Goal: Task Accomplishment & Management: Manage account settings

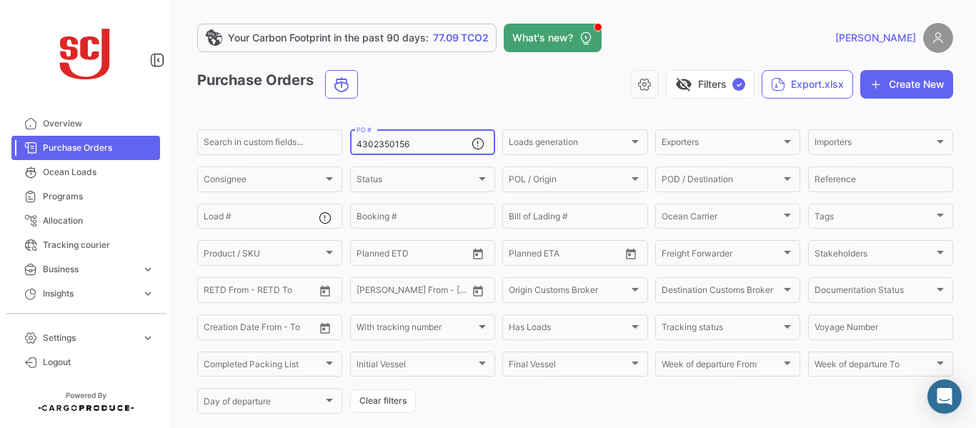
scroll to position [150, 0]
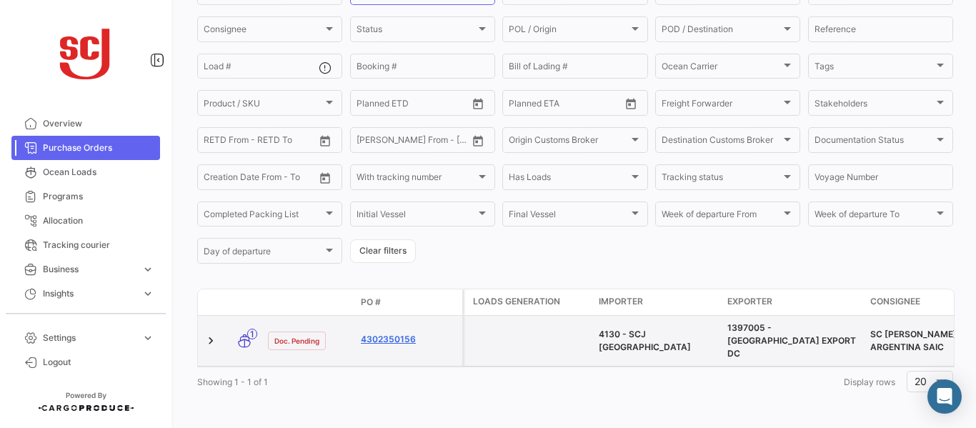
click at [401, 339] on link "4302350156" at bounding box center [409, 339] width 96 height 13
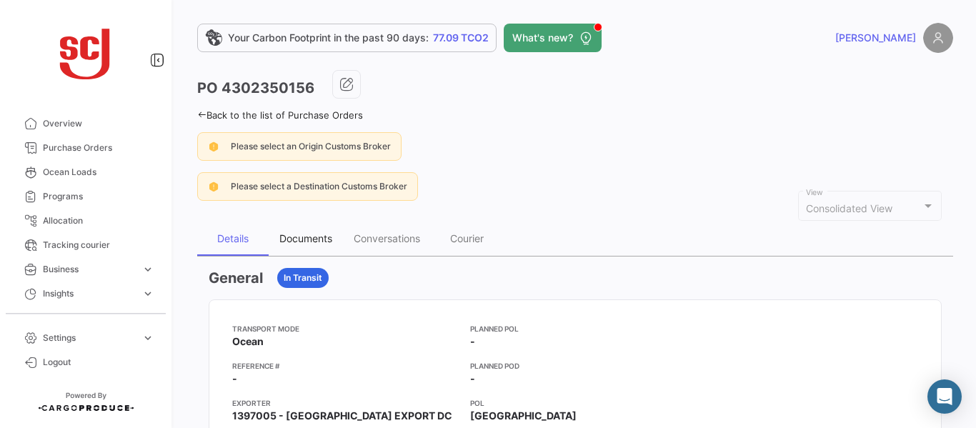
click at [301, 237] on div "Documents" at bounding box center [305, 238] width 53 height 12
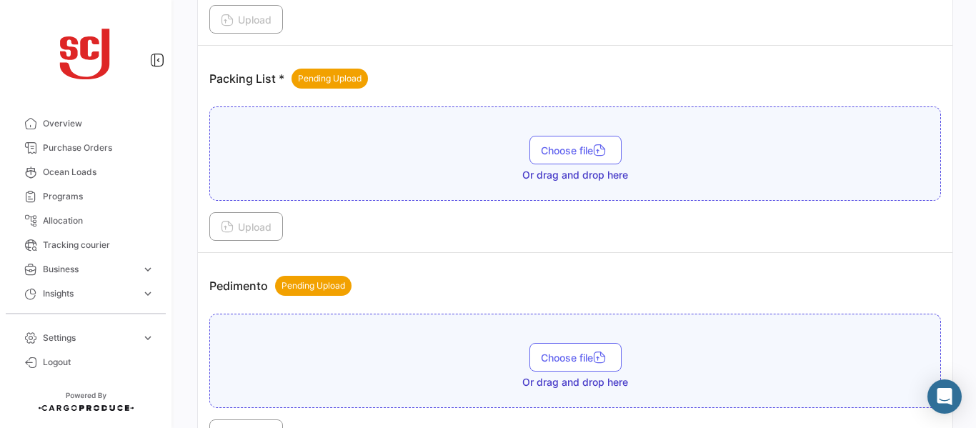
scroll to position [1346, 0]
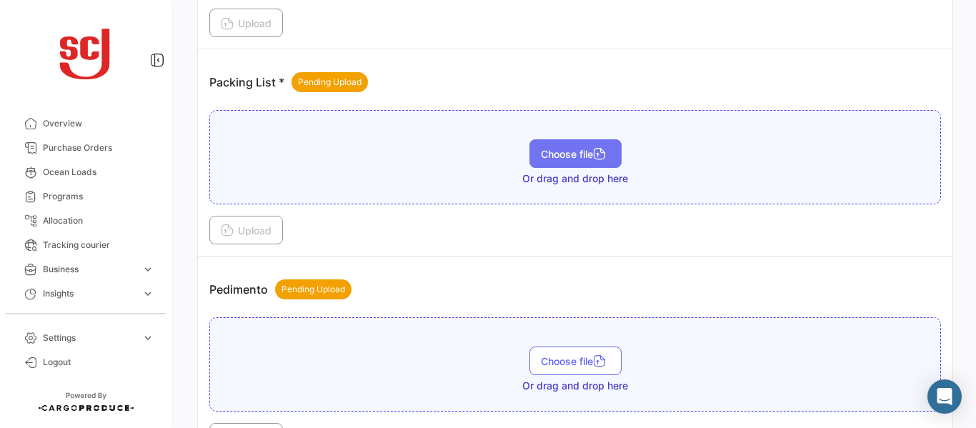
click at [563, 158] on span "Choose file" at bounding box center [575, 154] width 69 height 12
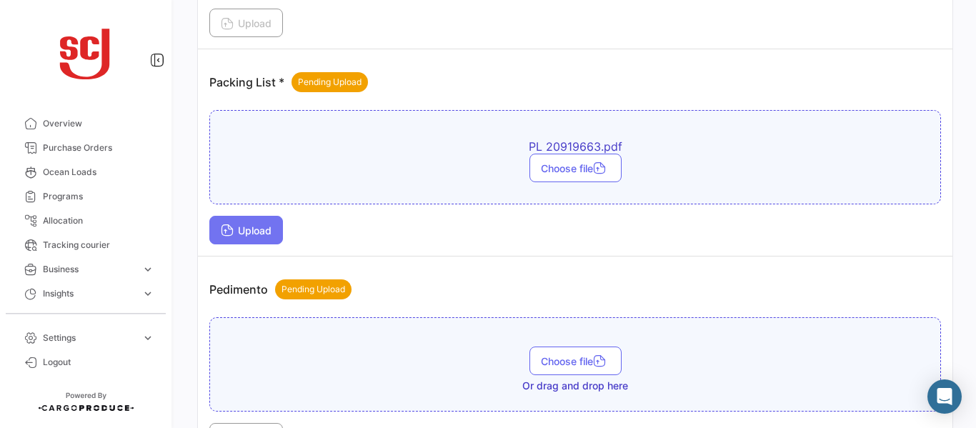
click at [250, 231] on span "Upload" at bounding box center [246, 230] width 51 height 12
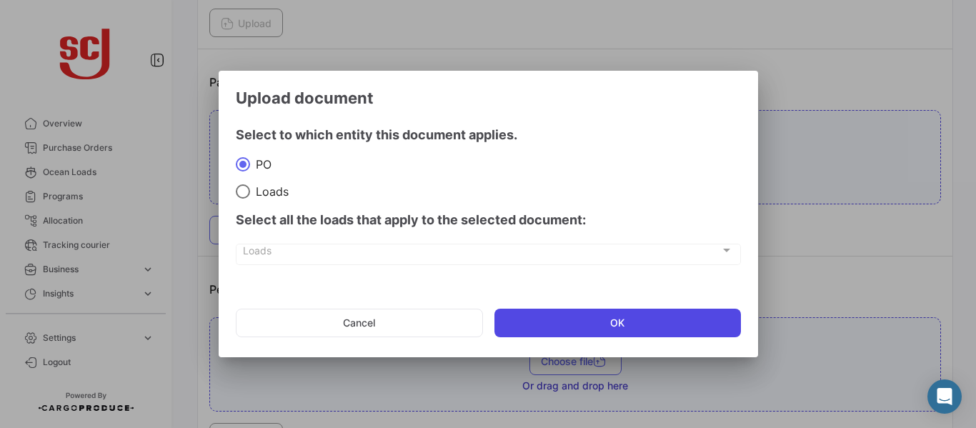
click at [596, 321] on button "OK" at bounding box center [617, 323] width 246 height 29
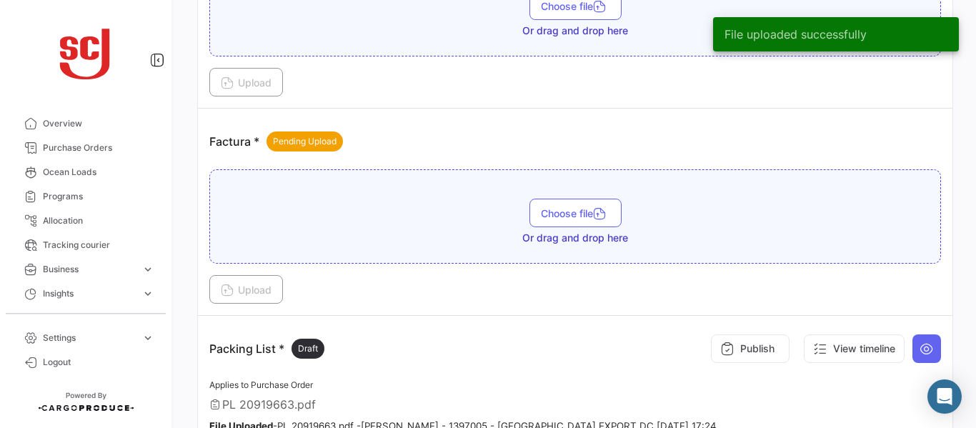
scroll to position [1096, 0]
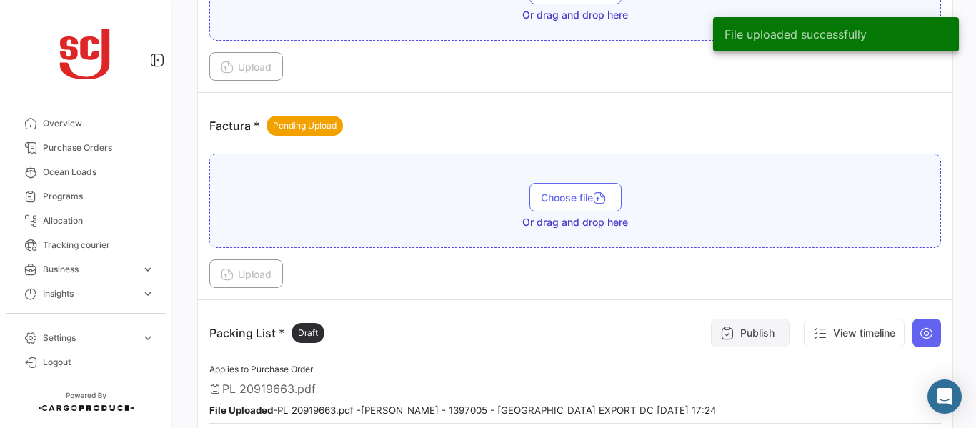
click at [746, 336] on button "Publish" at bounding box center [750, 333] width 79 height 29
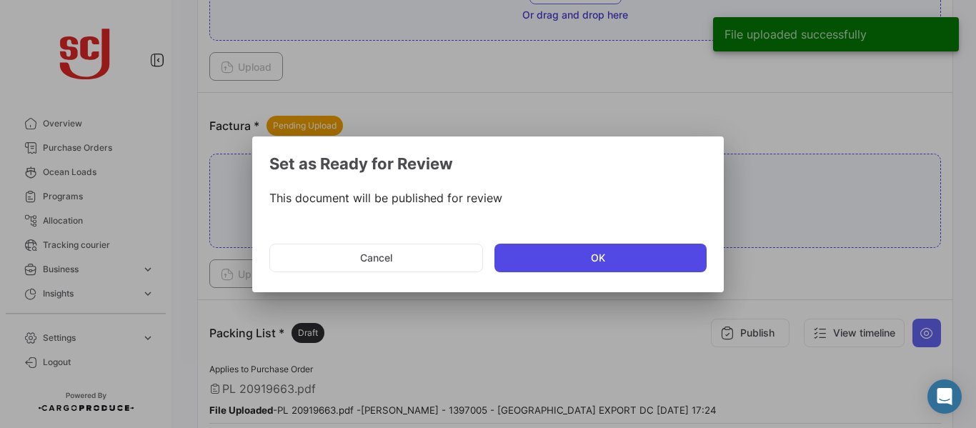
click at [591, 258] on button "OK" at bounding box center [600, 258] width 212 height 29
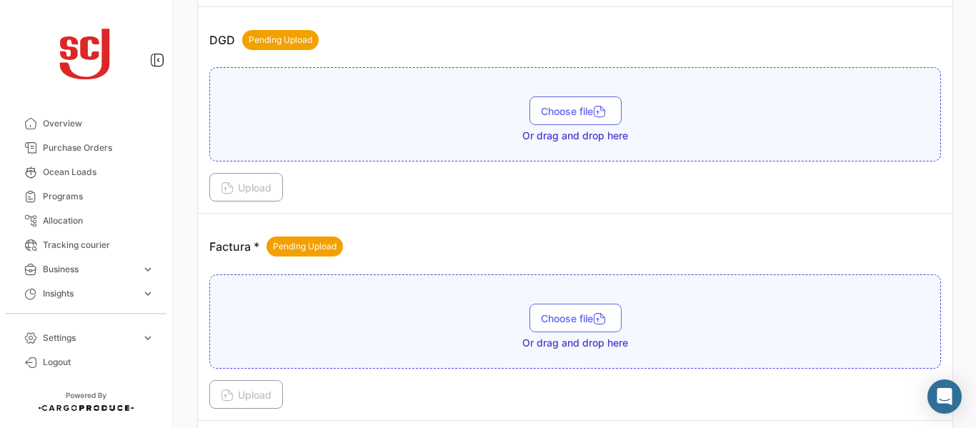
scroll to position [968, 0]
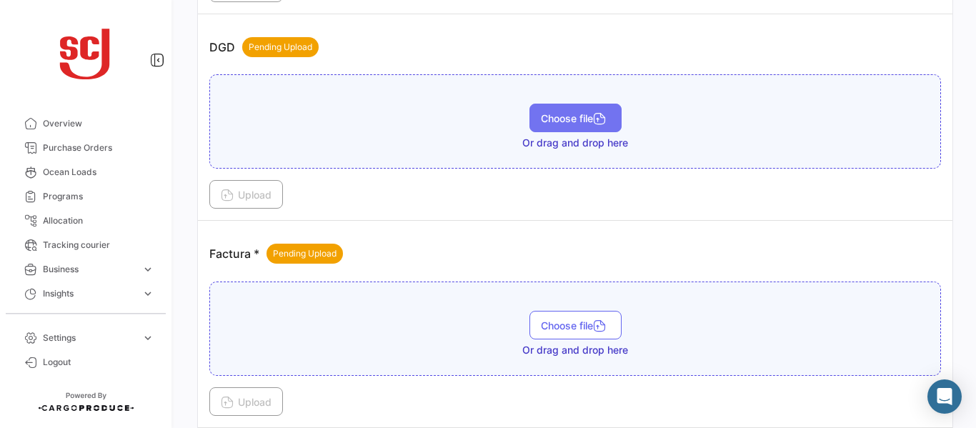
click at [541, 117] on span "Choose file" at bounding box center [575, 118] width 69 height 12
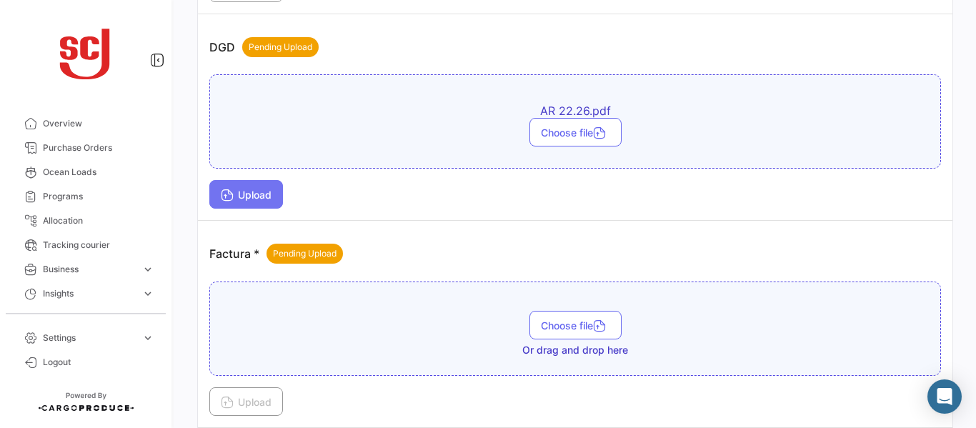
click at [241, 198] on span "Upload" at bounding box center [246, 195] width 51 height 12
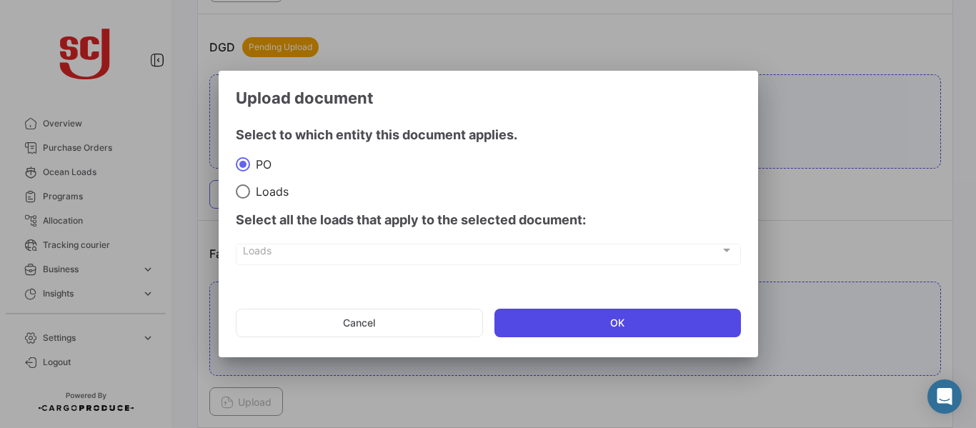
click at [566, 331] on button "OK" at bounding box center [617, 323] width 246 height 29
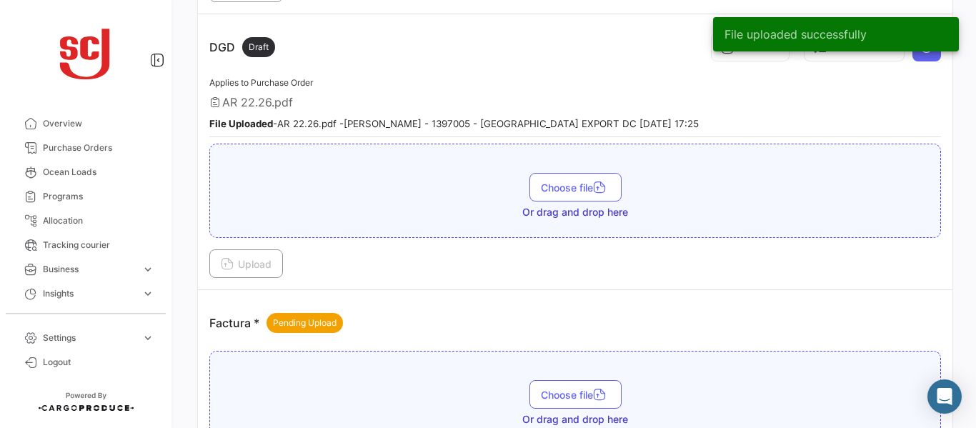
click at [718, 55] on div "File uploaded successfully" at bounding box center [836, 34] width 280 height 69
click at [664, 52] on div "DGD Draft Publish View timeline" at bounding box center [574, 47] width 731 height 43
click at [754, 49] on snack-bar-container "File uploaded successfully" at bounding box center [836, 34] width 246 height 34
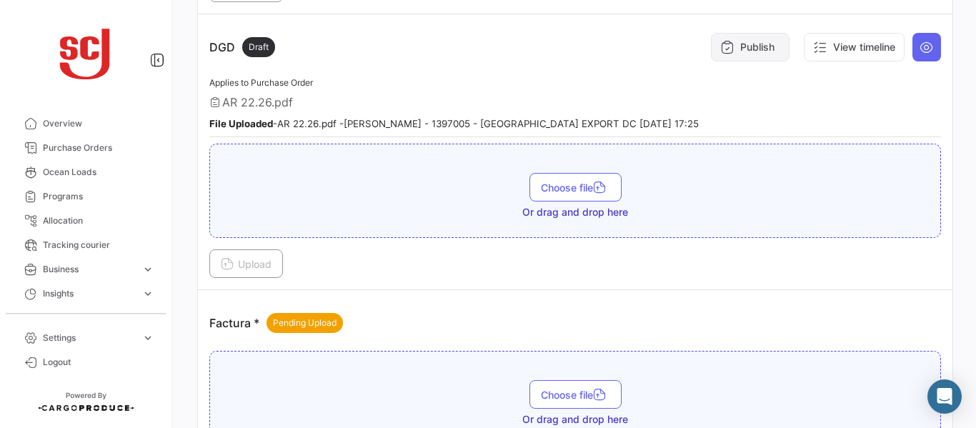
click at [755, 44] on button "Publish" at bounding box center [750, 47] width 79 height 29
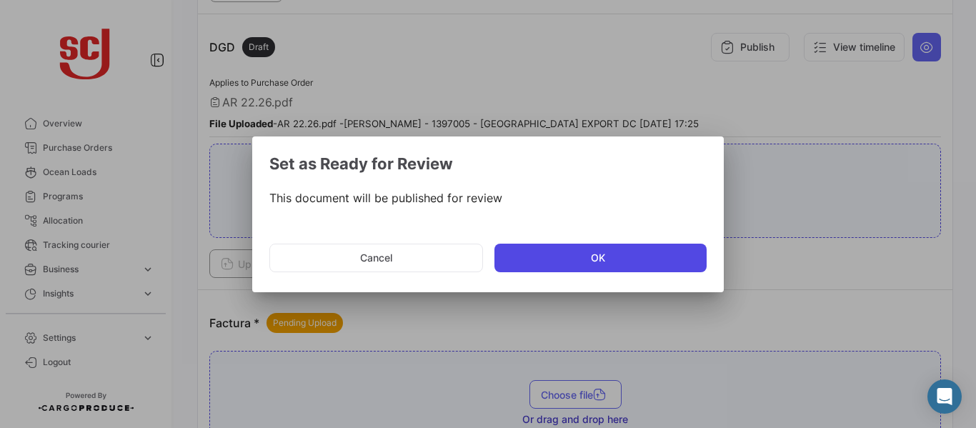
click at [540, 249] on button "OK" at bounding box center [600, 258] width 212 height 29
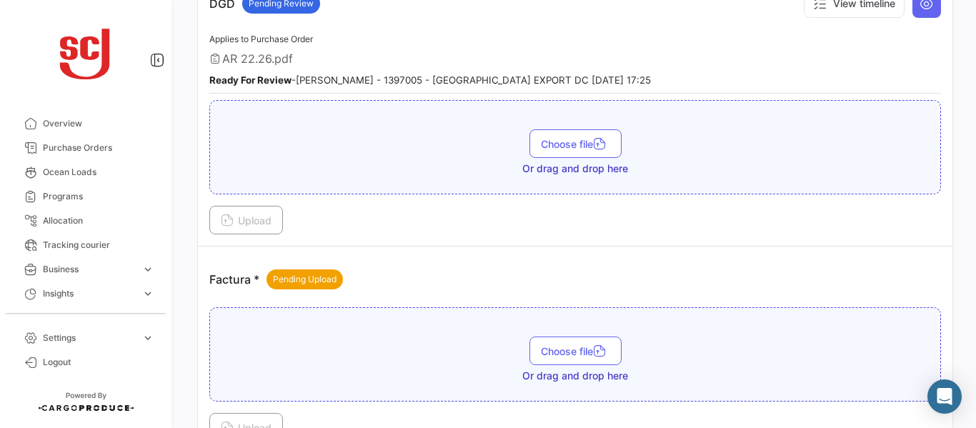
scroll to position [1016, 0]
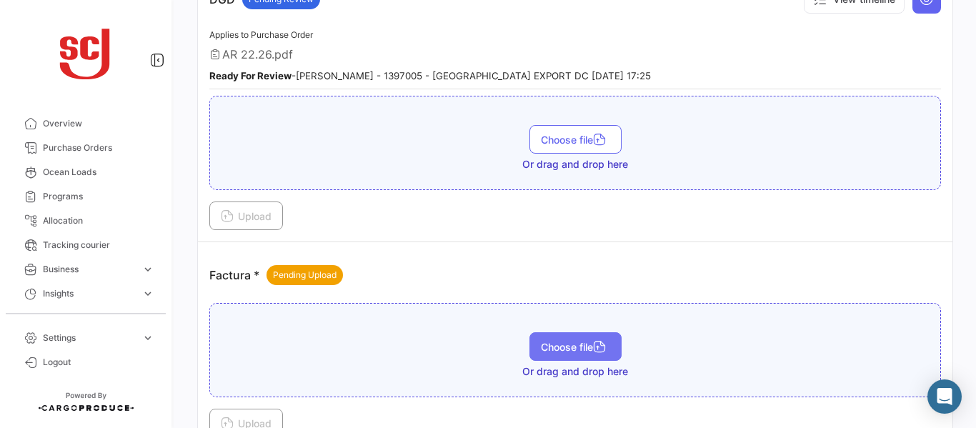
click at [541, 351] on span "Choose file" at bounding box center [575, 347] width 69 height 12
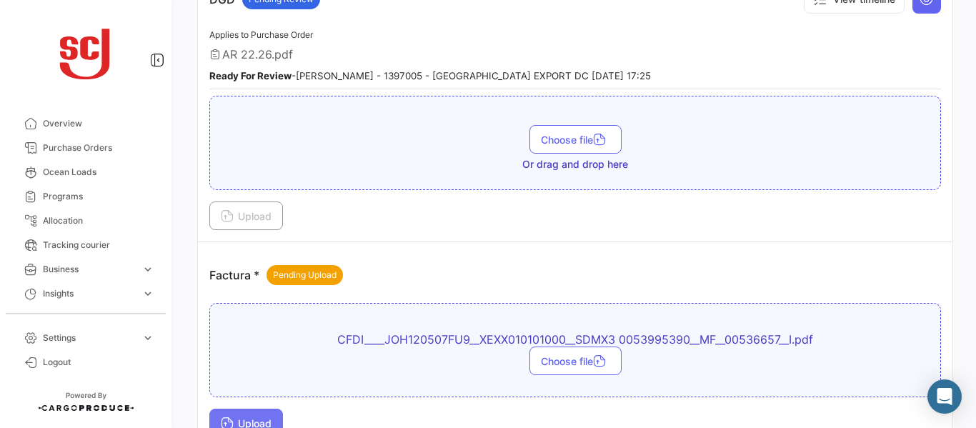
click at [269, 421] on span "Upload" at bounding box center [246, 423] width 51 height 12
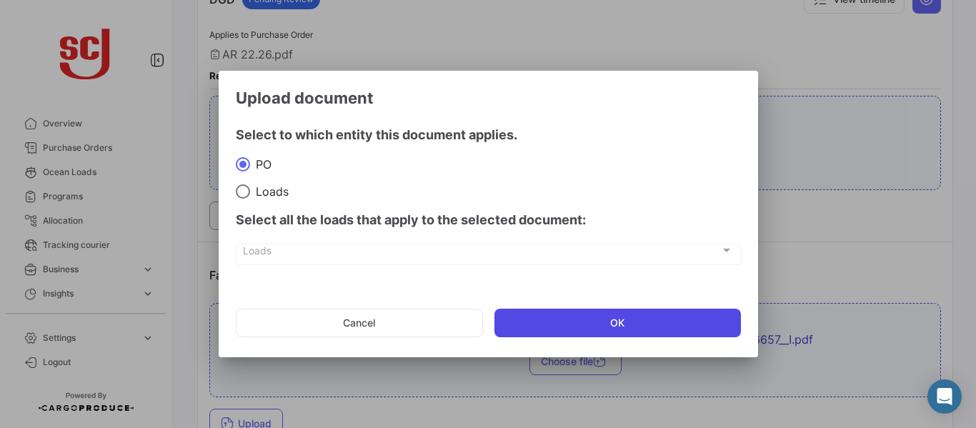
click at [557, 321] on button "OK" at bounding box center [617, 323] width 246 height 29
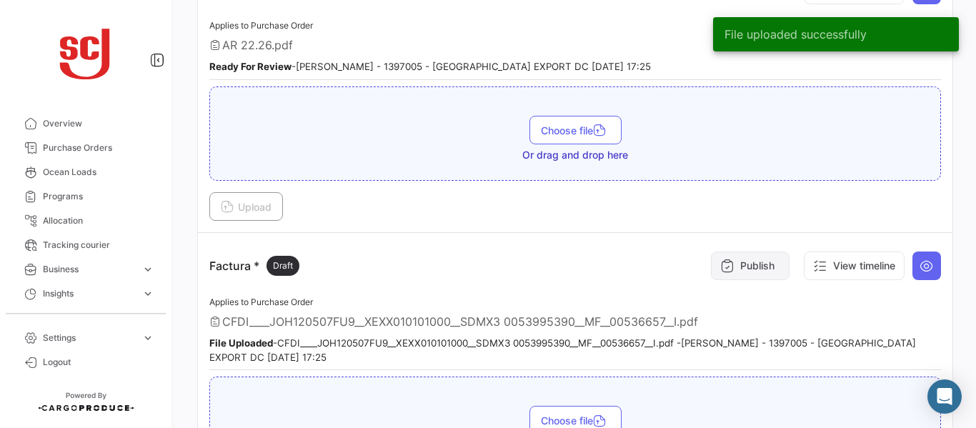
click at [764, 271] on button "Publish" at bounding box center [750, 265] width 79 height 29
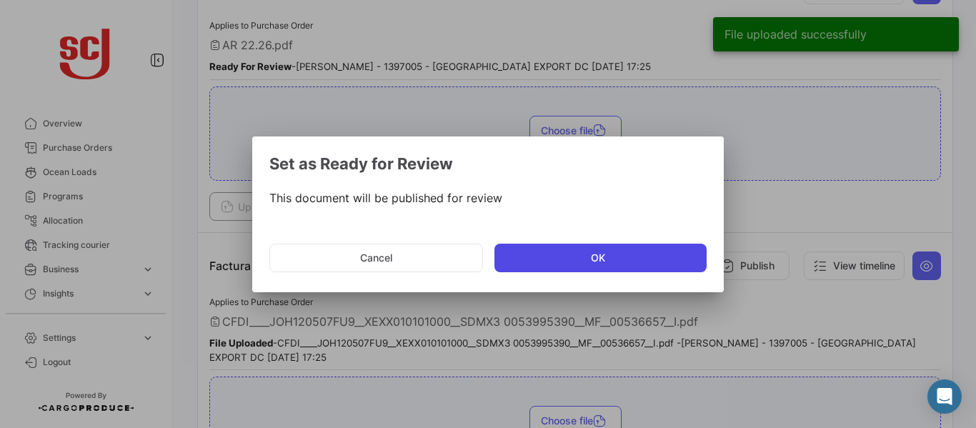
click at [563, 264] on button "OK" at bounding box center [600, 258] width 212 height 29
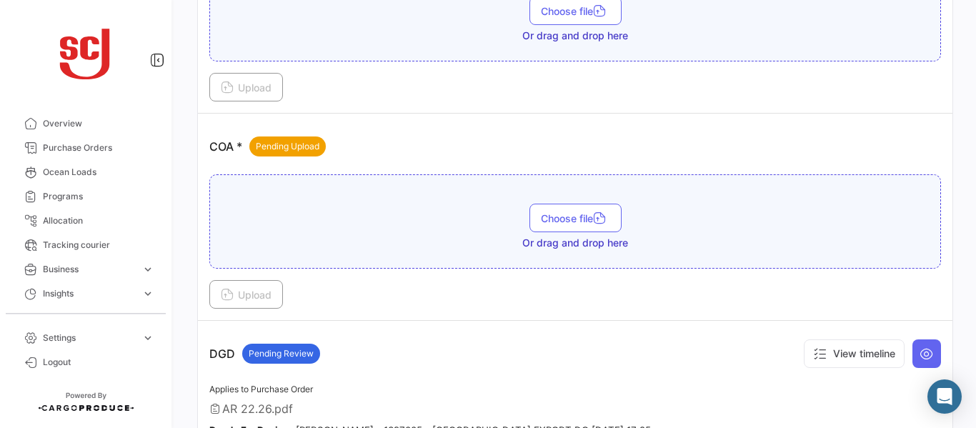
scroll to position [657, 0]
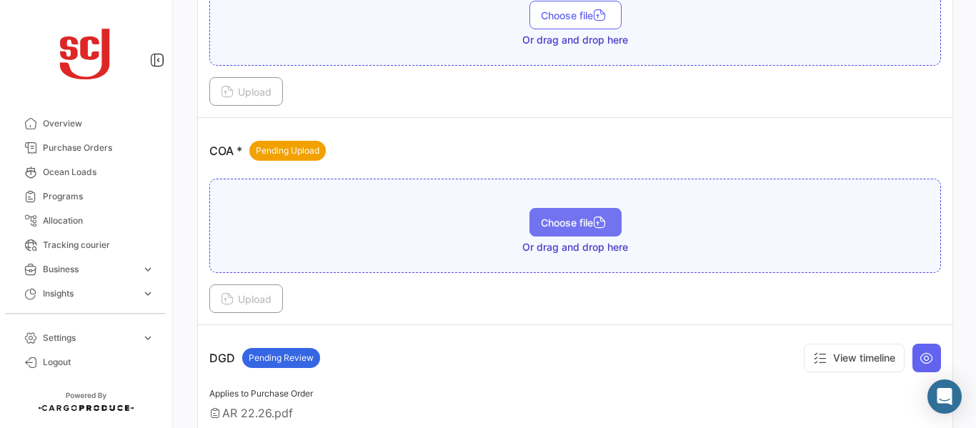
click at [546, 221] on span "Choose file" at bounding box center [575, 222] width 69 height 12
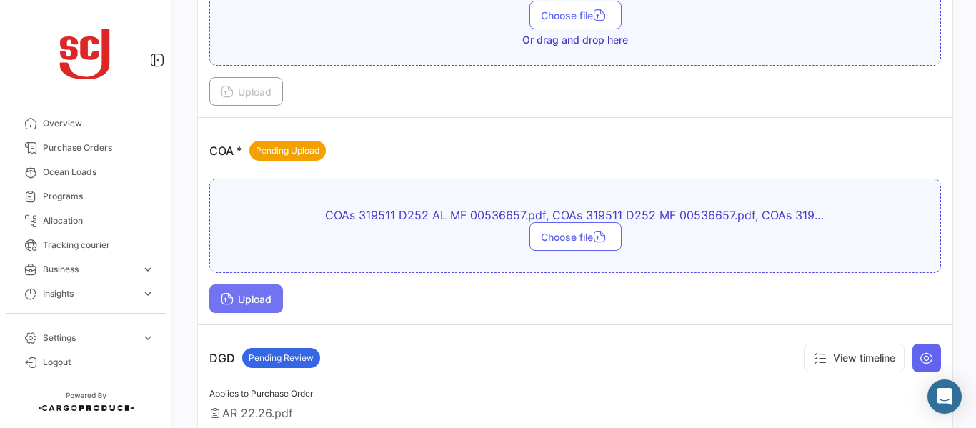
click at [247, 294] on span "Upload" at bounding box center [246, 299] width 51 height 12
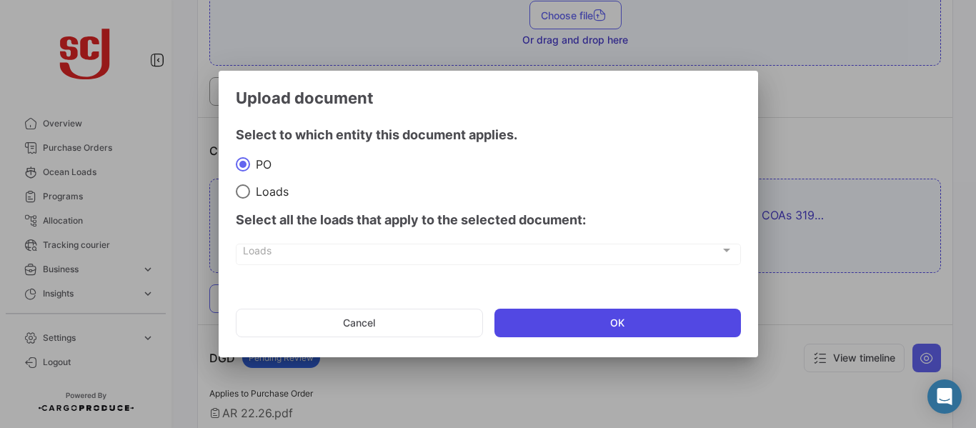
click at [560, 318] on button "OK" at bounding box center [617, 323] width 246 height 29
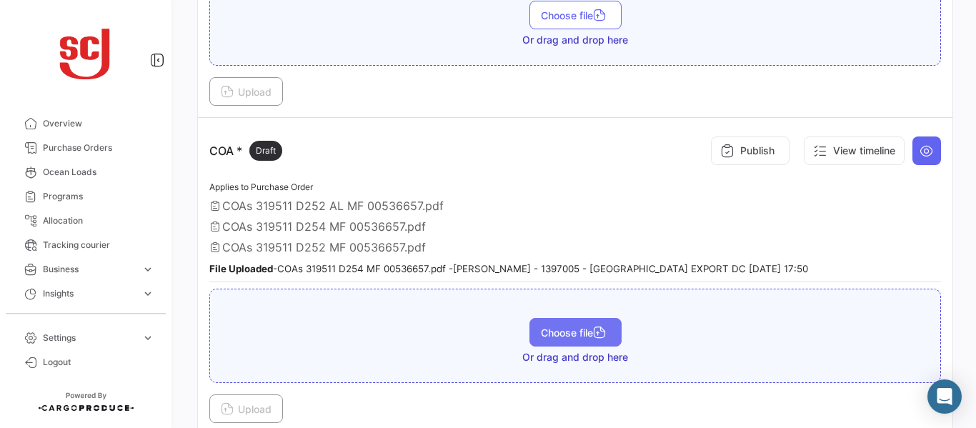
click at [568, 329] on span "Choose file" at bounding box center [575, 332] width 69 height 12
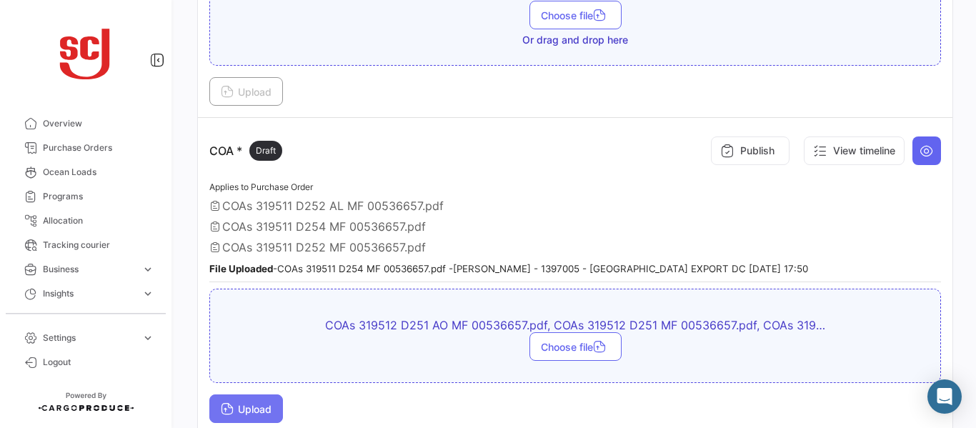
click at [270, 409] on span "Upload" at bounding box center [246, 409] width 51 height 12
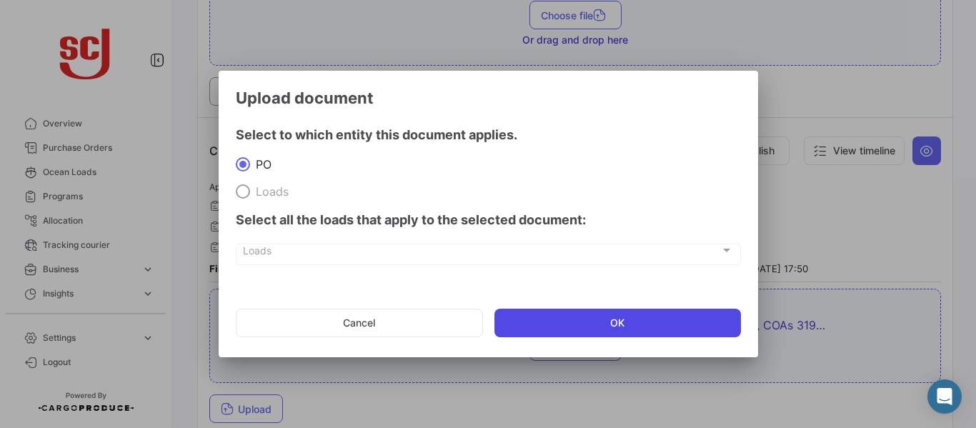
click at [563, 319] on button "OK" at bounding box center [617, 323] width 246 height 29
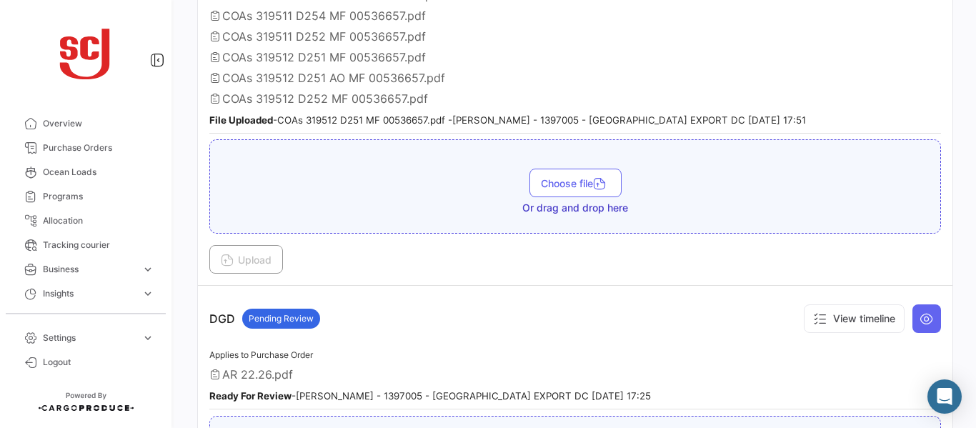
scroll to position [860, 0]
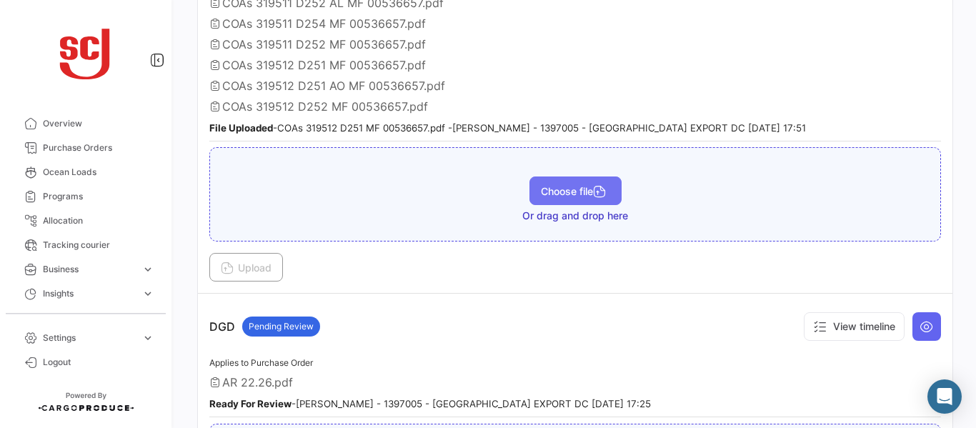
click at [576, 187] on span "Choose file" at bounding box center [575, 191] width 69 height 12
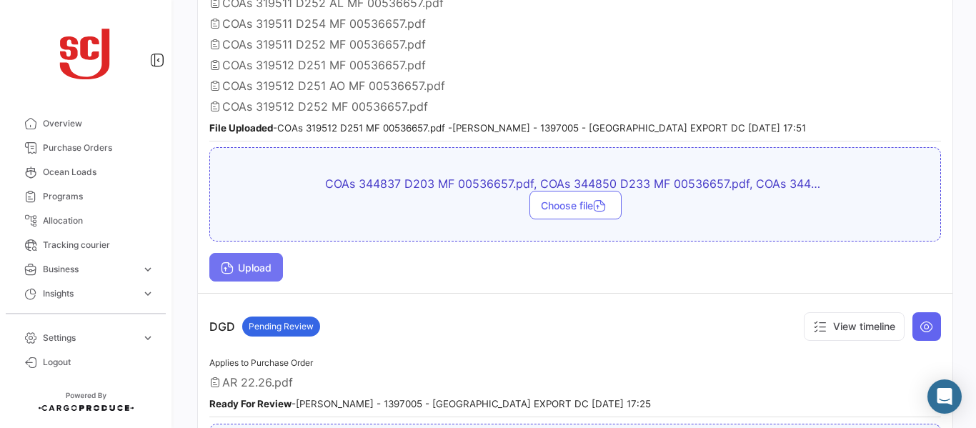
click at [239, 260] on button "Upload" at bounding box center [246, 267] width 74 height 29
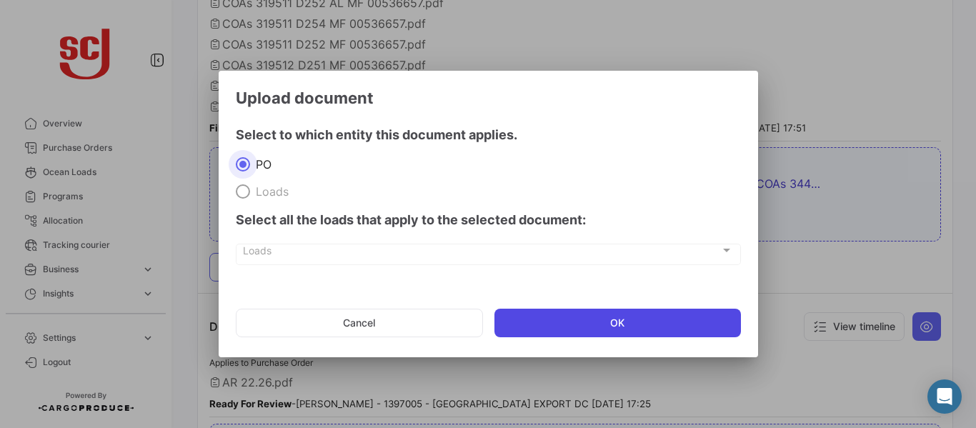
click at [608, 322] on button "OK" at bounding box center [617, 323] width 246 height 29
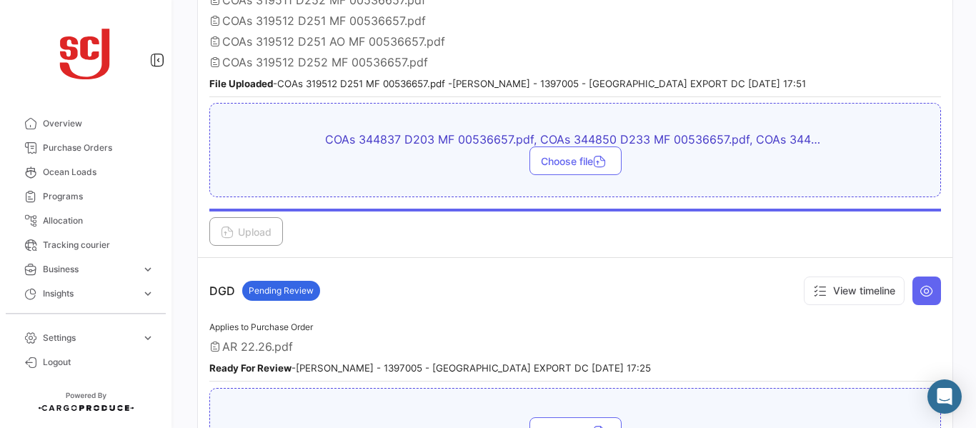
scroll to position [891, 0]
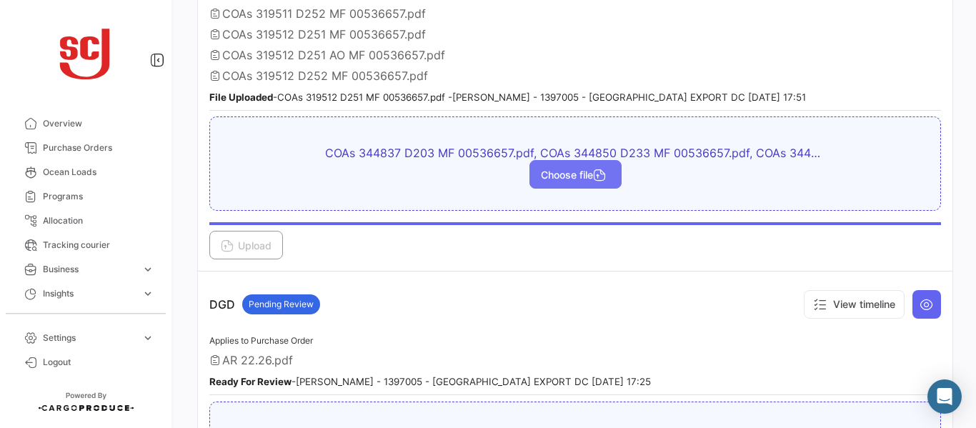
click at [579, 173] on span "Choose file" at bounding box center [575, 175] width 69 height 12
click at [571, 168] on button "Choose file" at bounding box center [575, 174] width 92 height 29
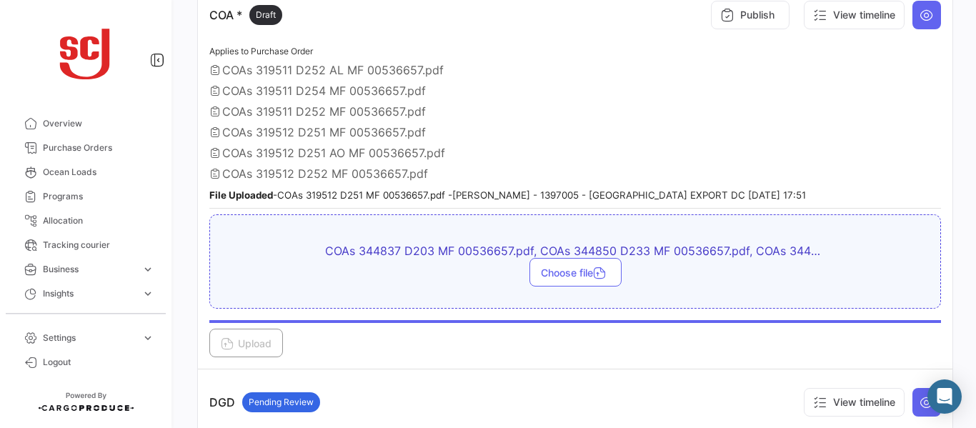
scroll to position [789, 0]
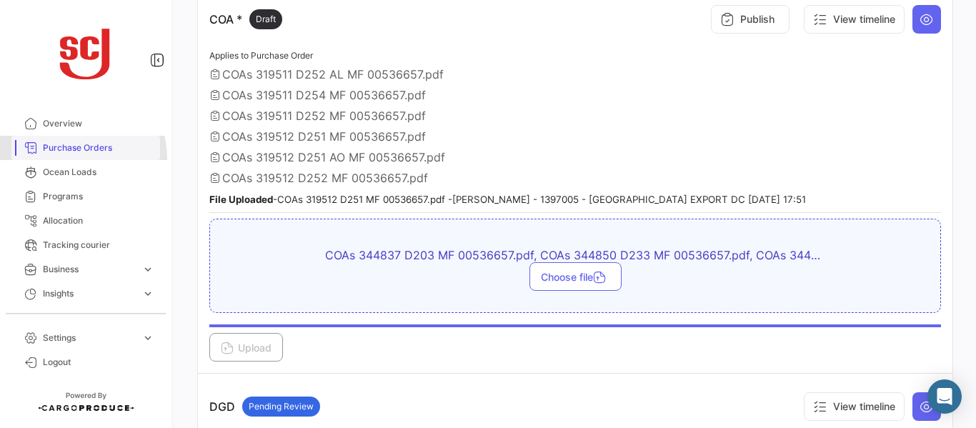
click at [78, 158] on link "Purchase Orders" at bounding box center [85, 148] width 149 height 24
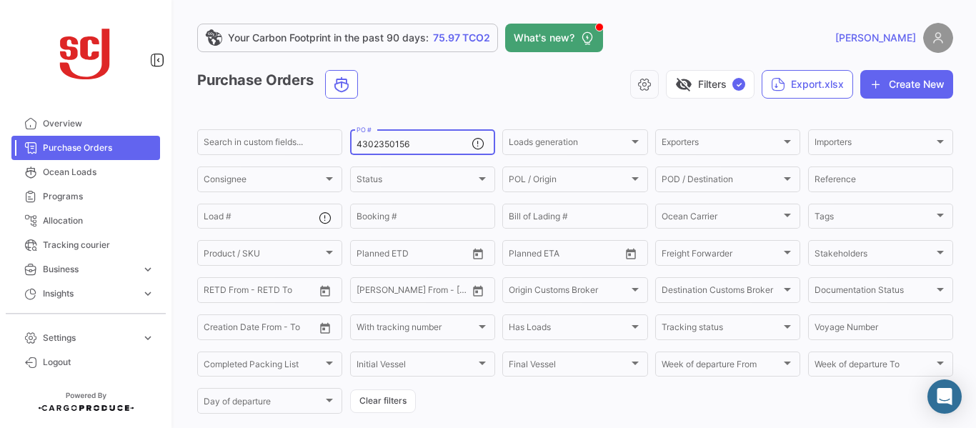
click at [411, 141] on input "4302350156" at bounding box center [413, 144] width 115 height 10
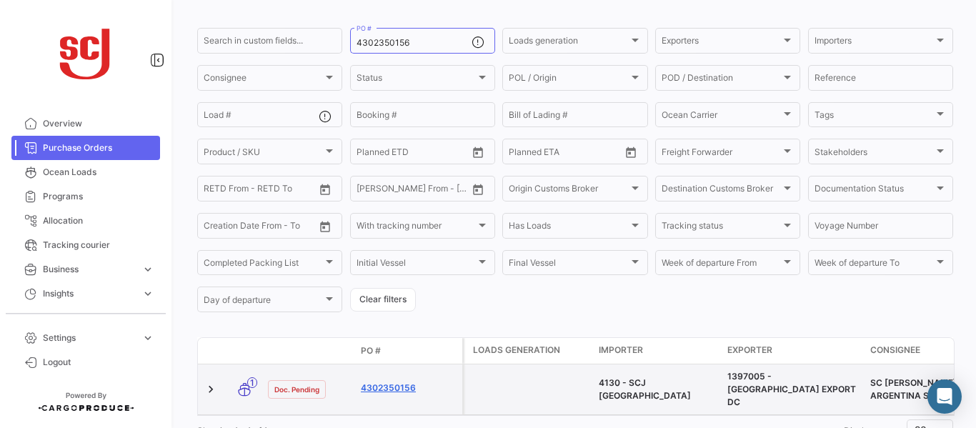
click at [400, 381] on link "4302350156" at bounding box center [409, 387] width 96 height 13
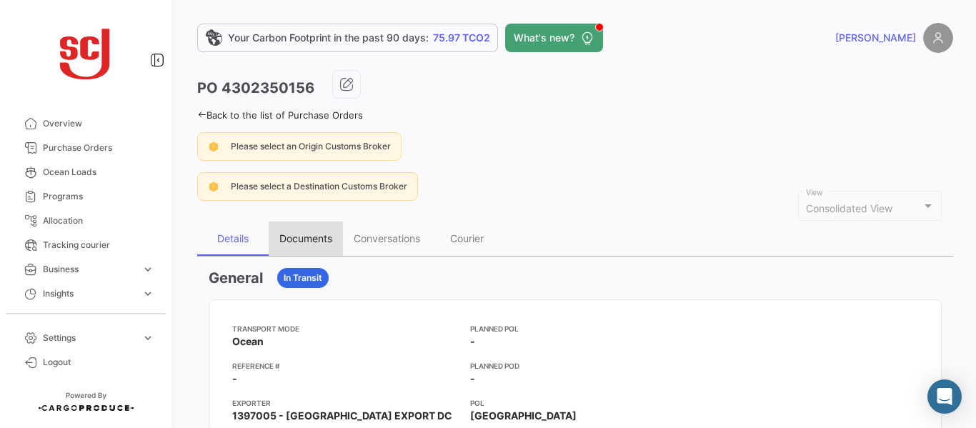
click at [304, 241] on div "Documents" at bounding box center [305, 238] width 53 height 12
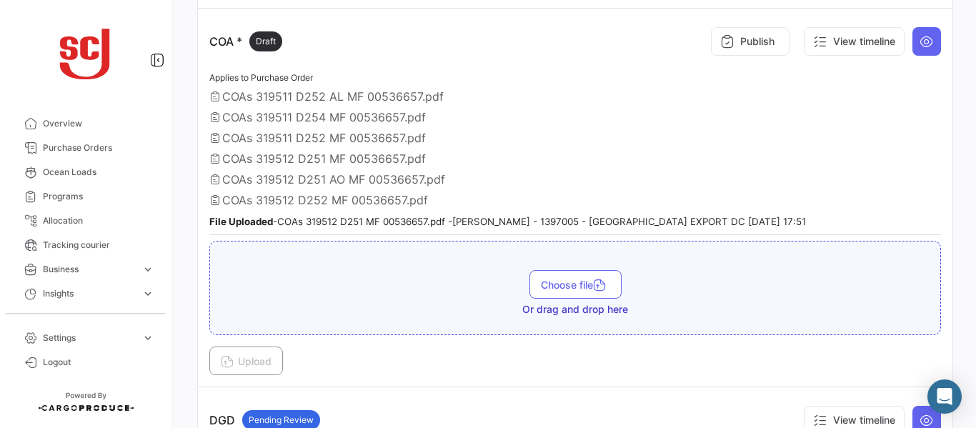
scroll to position [776, 0]
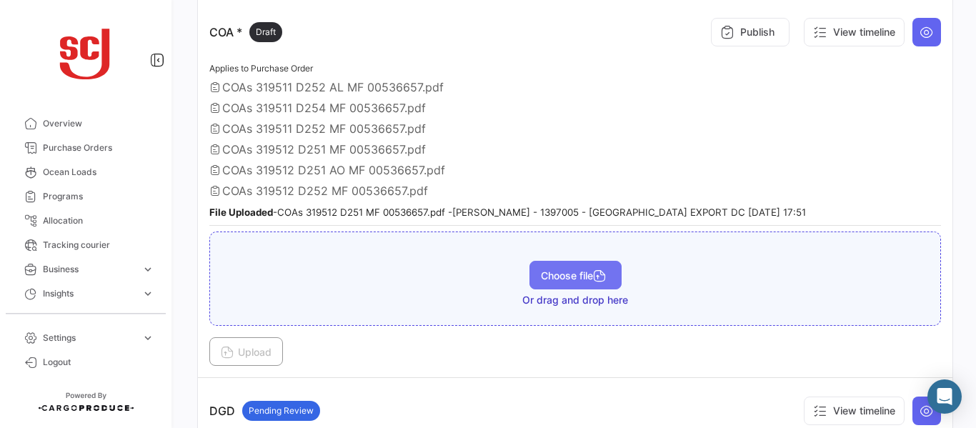
click at [575, 266] on button "Choose file" at bounding box center [575, 275] width 92 height 29
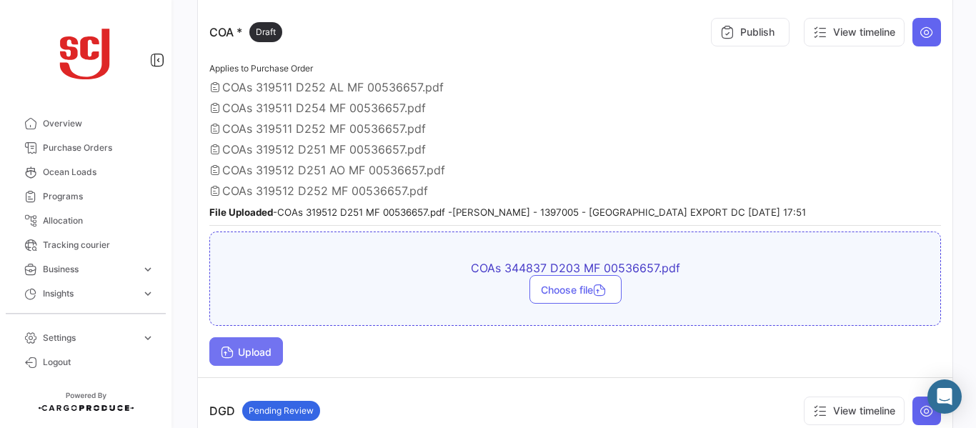
click at [243, 347] on span "Upload" at bounding box center [246, 352] width 51 height 12
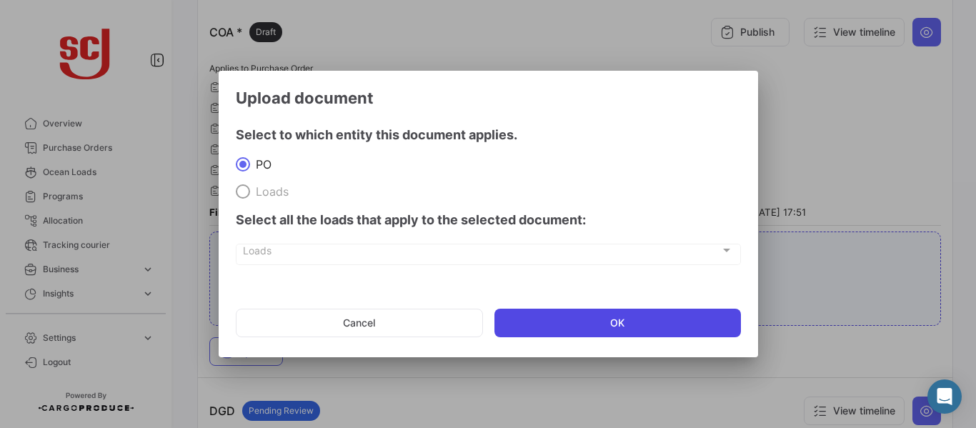
click at [559, 331] on button "OK" at bounding box center [617, 323] width 246 height 29
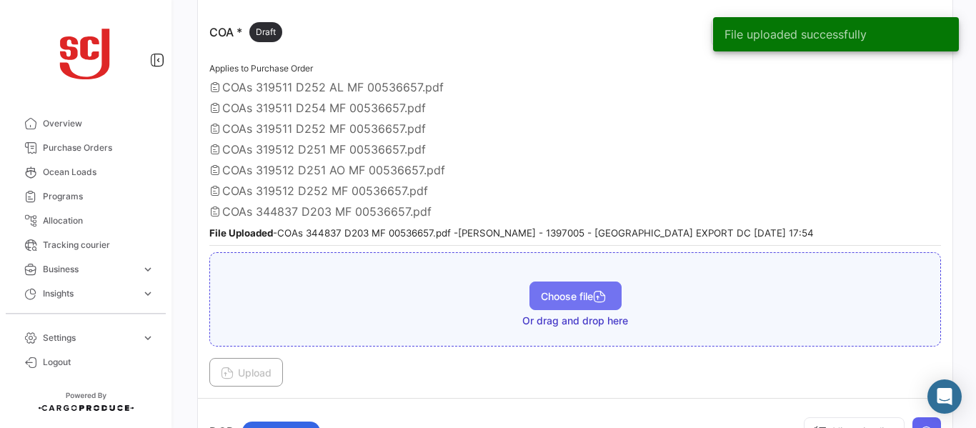
click at [561, 304] on button "Choose file" at bounding box center [575, 295] width 92 height 29
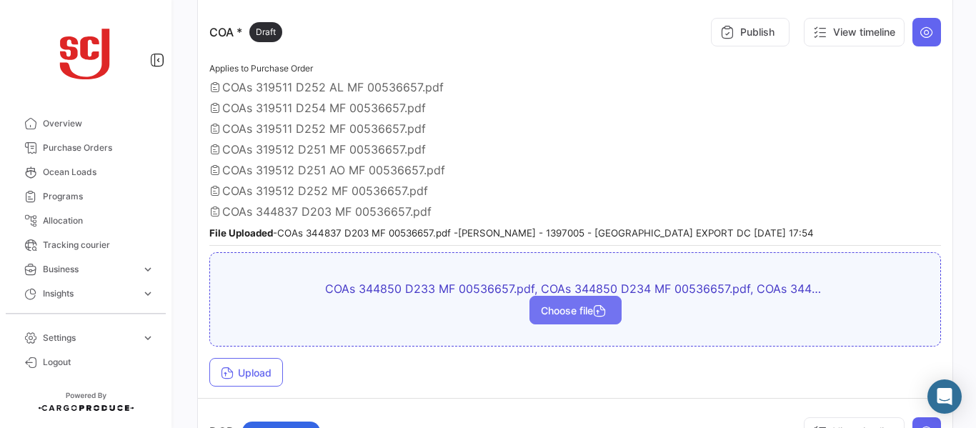
click at [576, 300] on button "Choose file" at bounding box center [575, 310] width 92 height 29
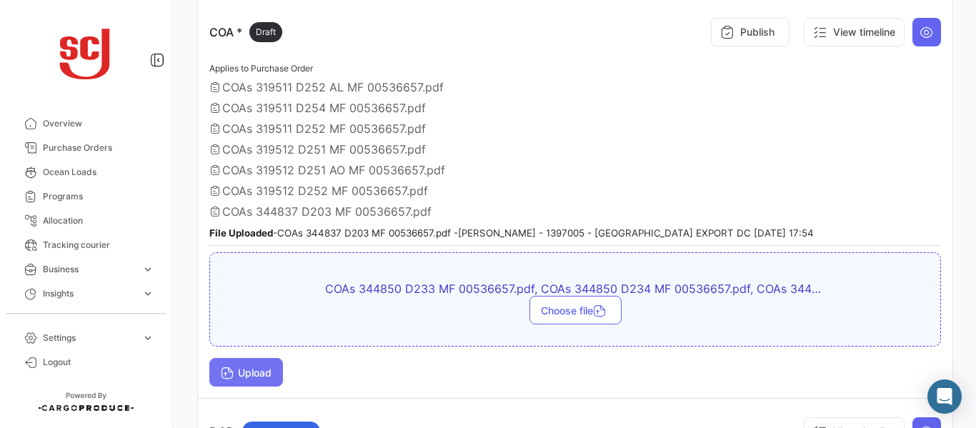
click at [249, 378] on span "Upload" at bounding box center [246, 372] width 51 height 12
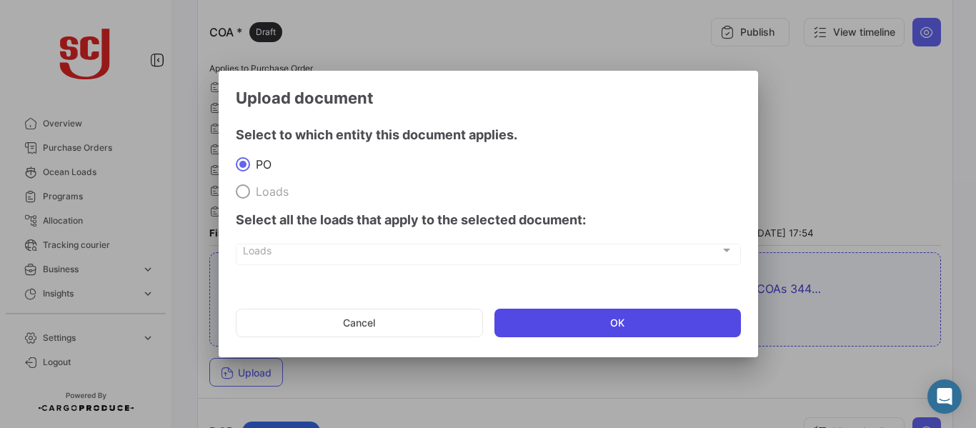
click at [591, 319] on button "OK" at bounding box center [617, 323] width 246 height 29
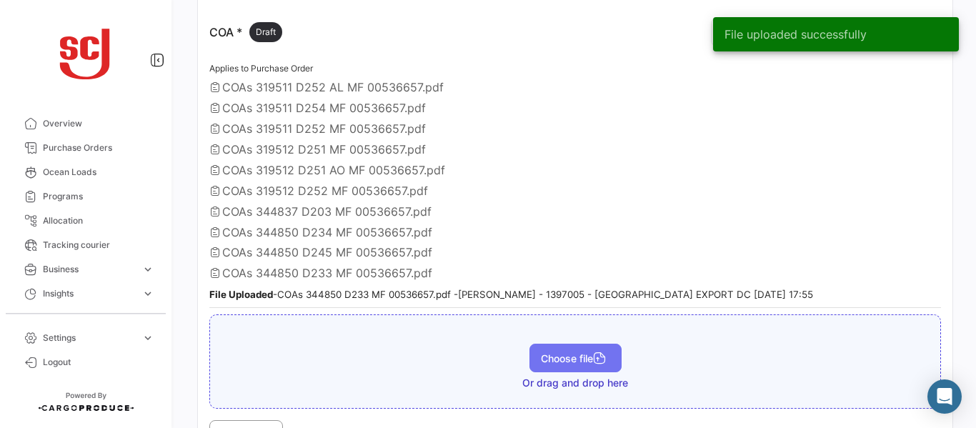
click at [564, 355] on span "Choose file" at bounding box center [575, 358] width 69 height 12
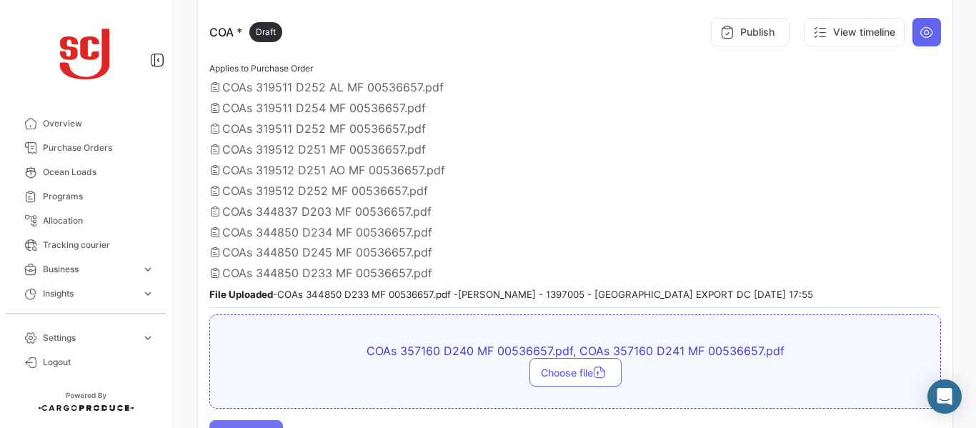
click at [264, 422] on button "Upload" at bounding box center [246, 434] width 74 height 29
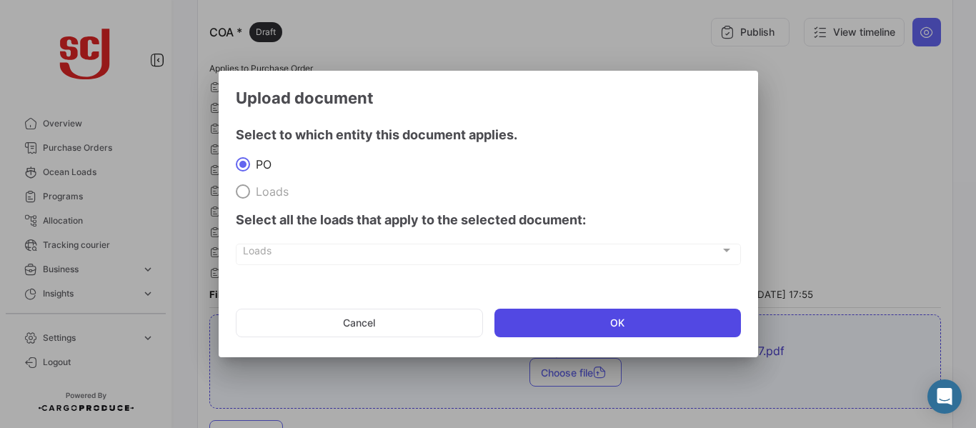
click at [538, 311] on button "OK" at bounding box center [617, 323] width 246 height 29
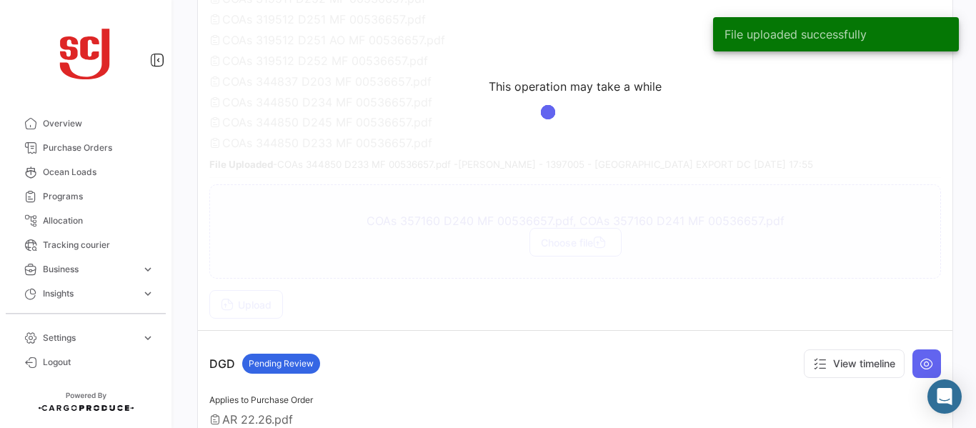
scroll to position [915, 0]
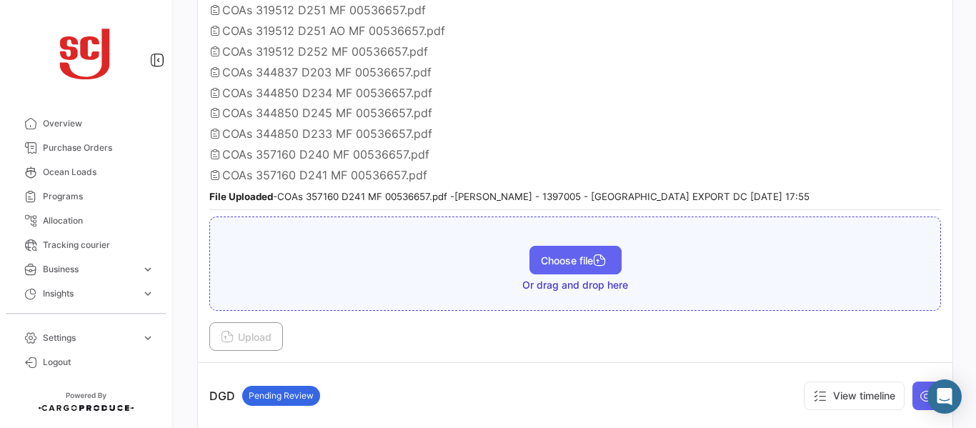
click at [561, 254] on span "Choose file" at bounding box center [575, 260] width 69 height 12
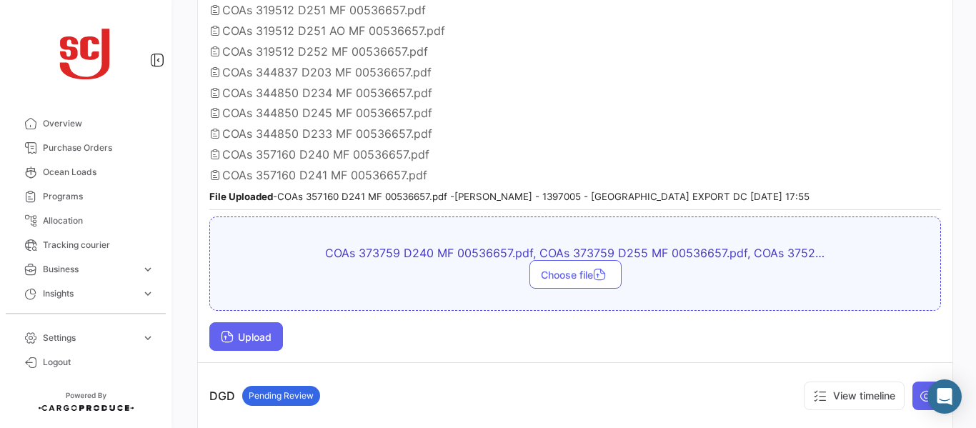
click at [244, 332] on span "Upload" at bounding box center [246, 337] width 51 height 12
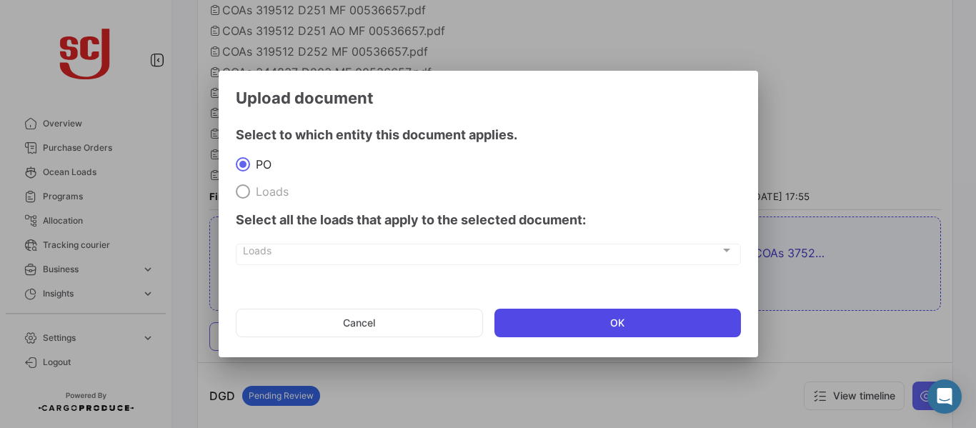
click at [590, 328] on button "OK" at bounding box center [617, 323] width 246 height 29
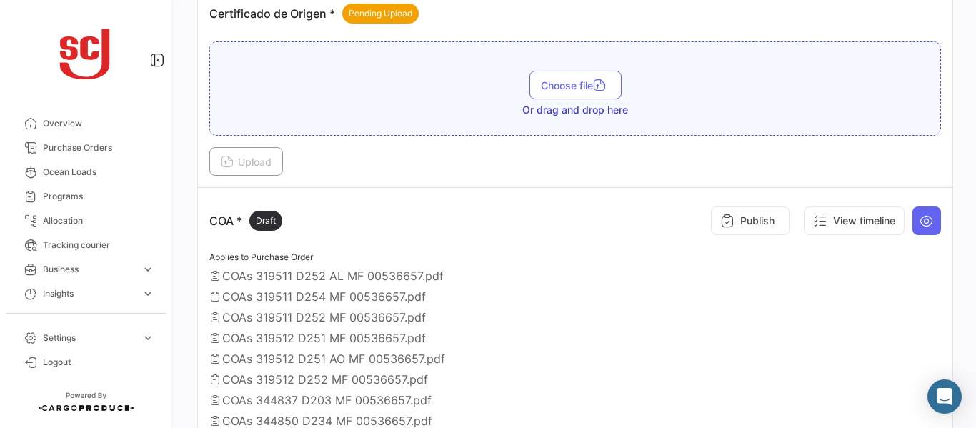
scroll to position [592, 0]
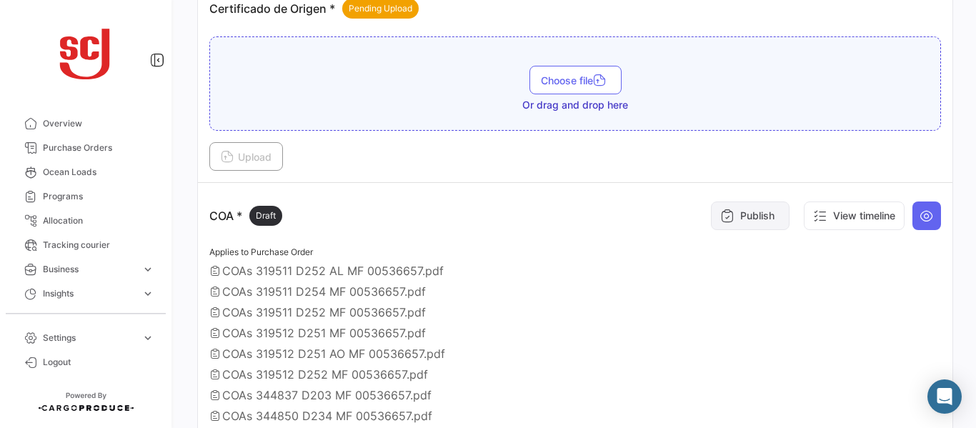
click at [736, 220] on button "Publish" at bounding box center [750, 215] width 79 height 29
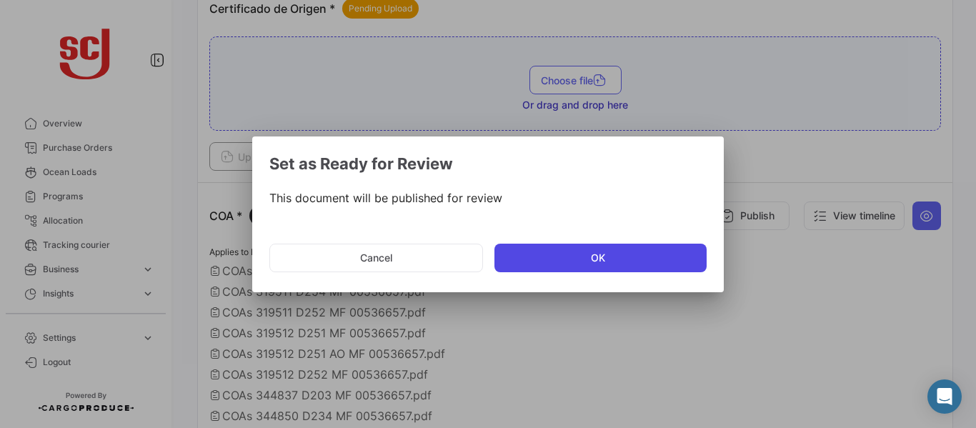
click at [547, 260] on button "OK" at bounding box center [600, 258] width 212 height 29
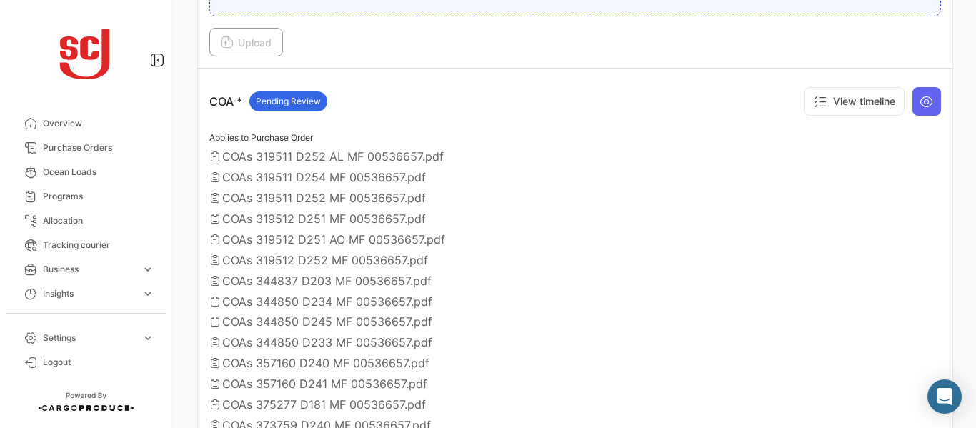
scroll to position [687, 0]
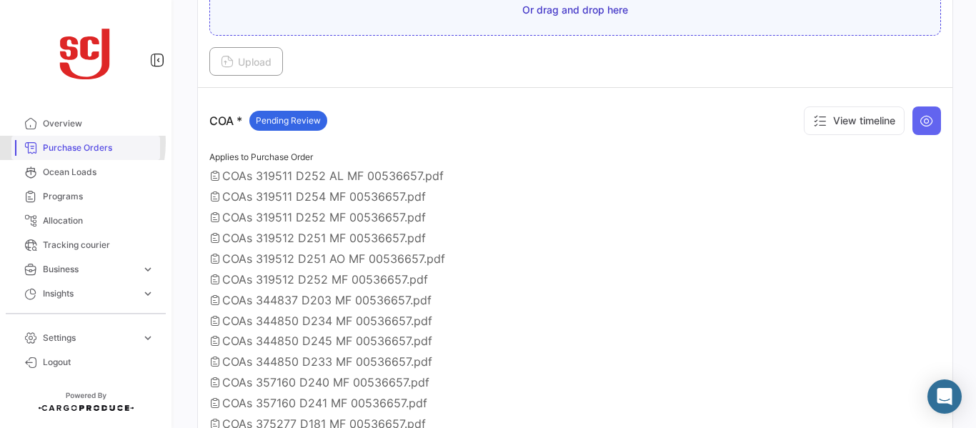
click at [58, 143] on span "Purchase Orders" at bounding box center [98, 147] width 111 height 13
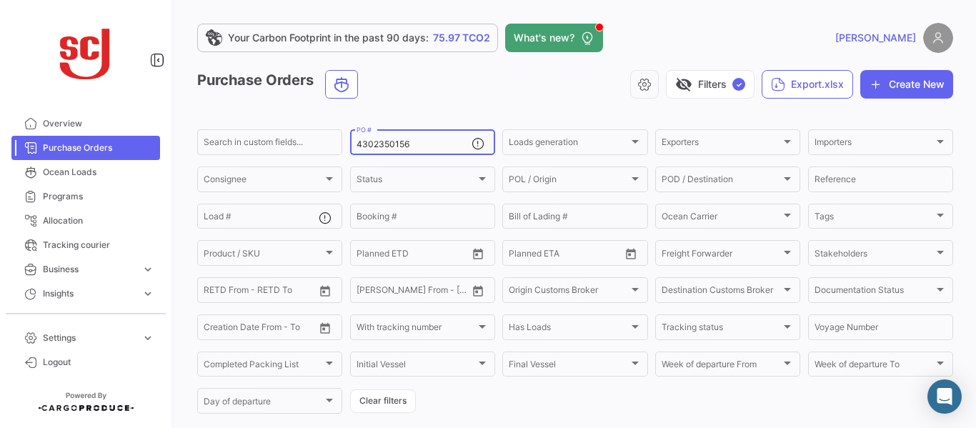
click at [421, 146] on input "4302350156" at bounding box center [413, 144] width 115 height 10
type input "4302350155"
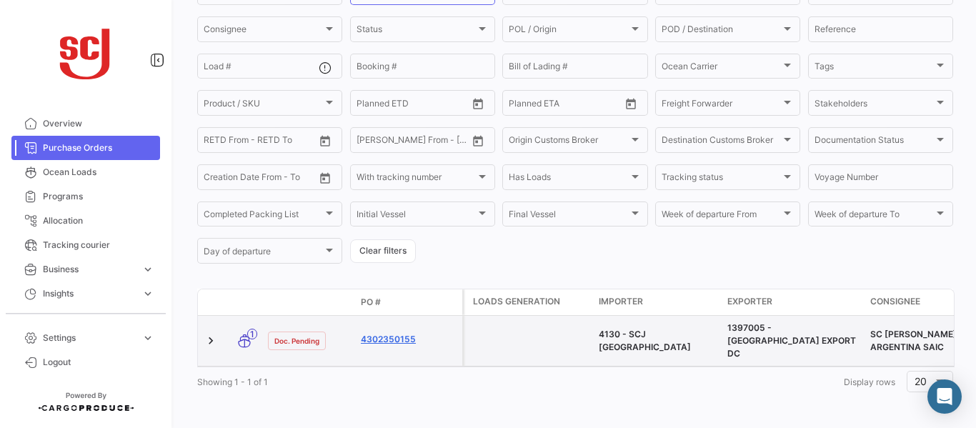
click at [399, 336] on link "4302350155" at bounding box center [409, 339] width 96 height 13
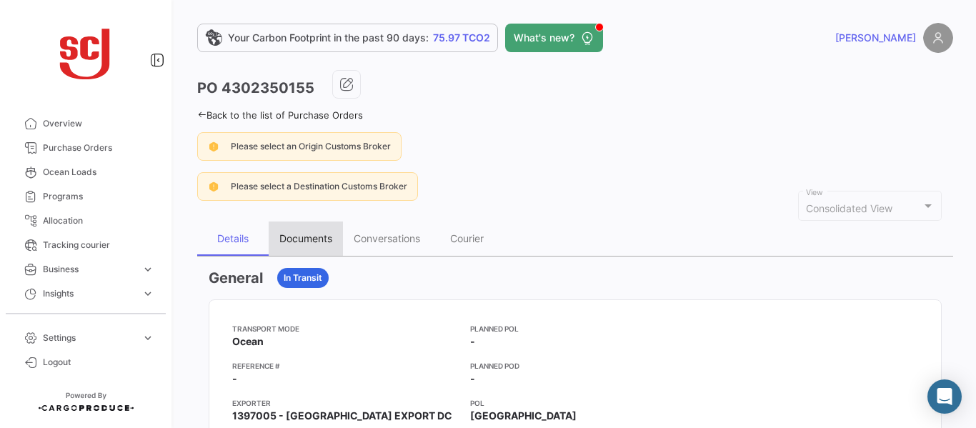
click at [329, 238] on div "Documents" at bounding box center [305, 238] width 53 height 12
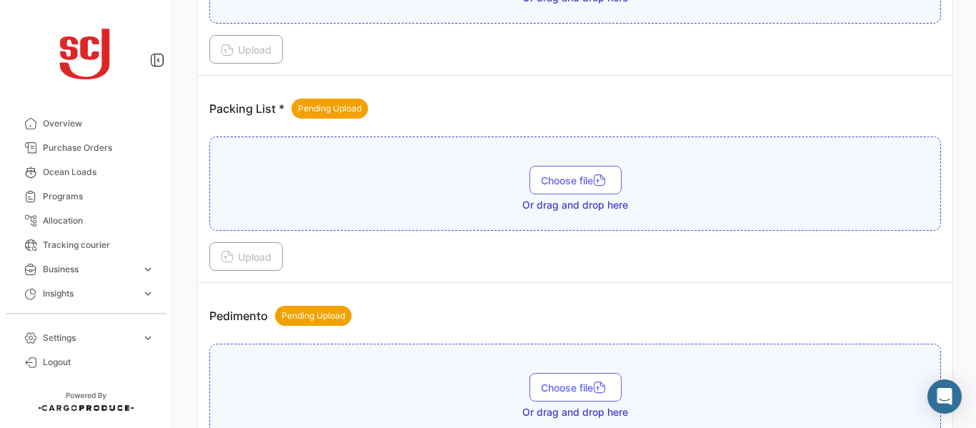
scroll to position [1327, 0]
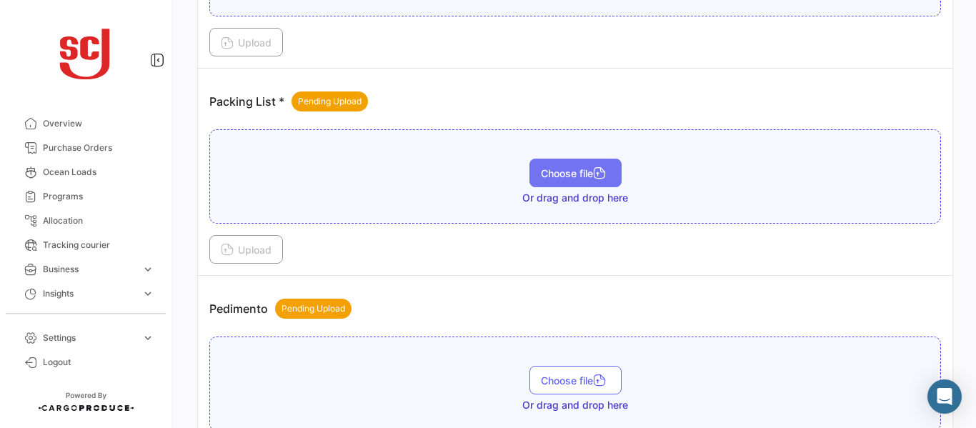
click at [571, 178] on span "Choose file" at bounding box center [575, 173] width 69 height 12
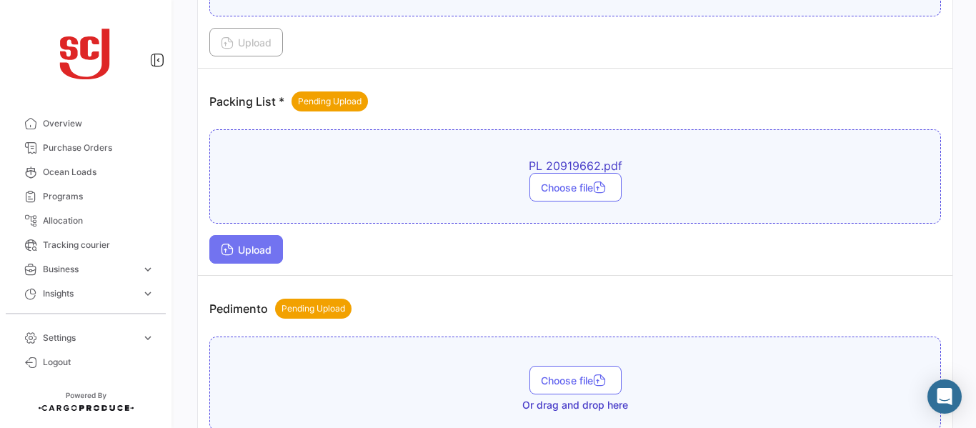
click at [243, 252] on span "Upload" at bounding box center [246, 250] width 51 height 12
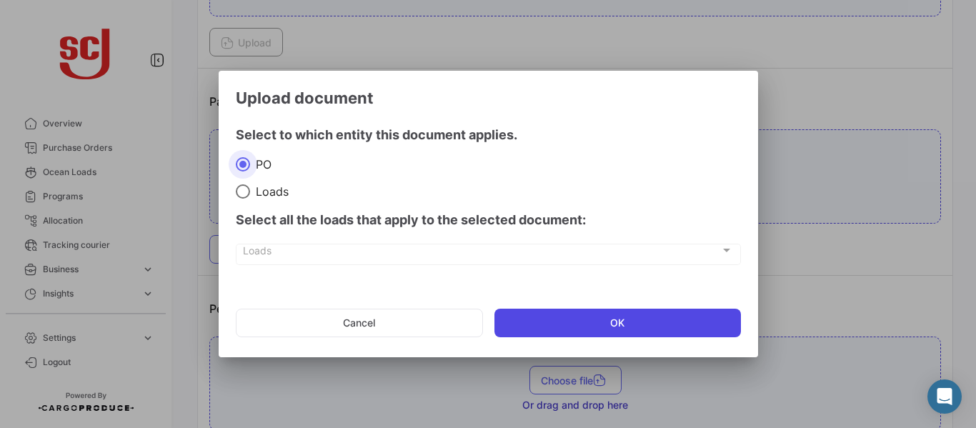
click at [542, 321] on button "OK" at bounding box center [617, 323] width 246 height 29
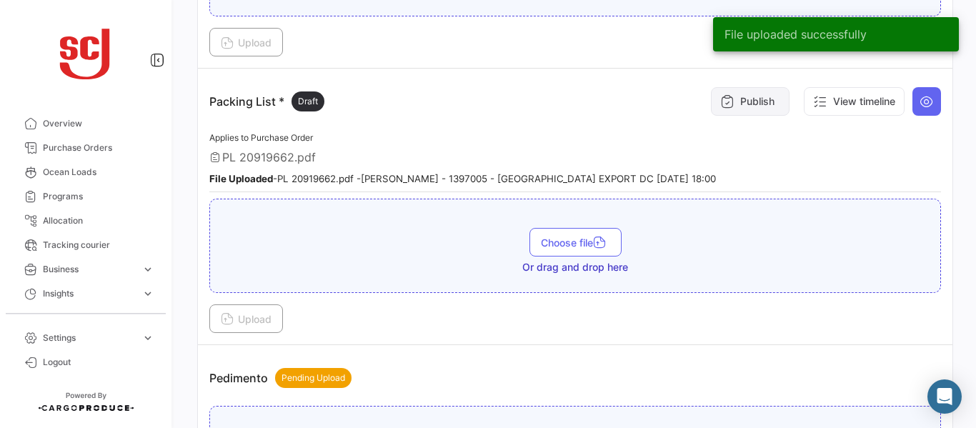
click at [734, 100] on button "Publish" at bounding box center [750, 101] width 79 height 29
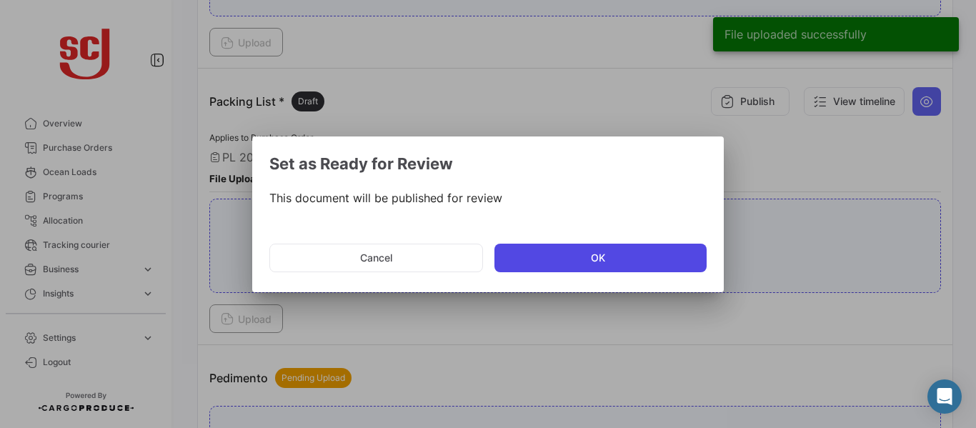
click at [554, 259] on button "OK" at bounding box center [600, 258] width 212 height 29
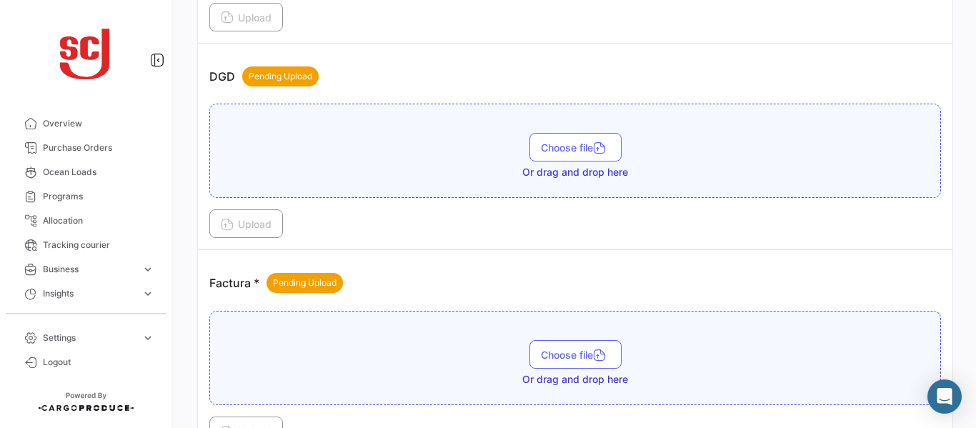
scroll to position [935, 0]
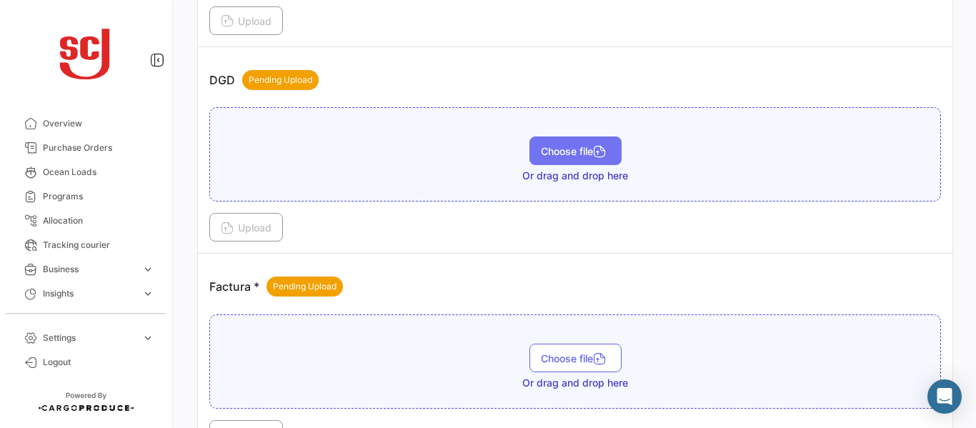
click at [606, 155] on span "Choose file" at bounding box center [575, 151] width 69 height 12
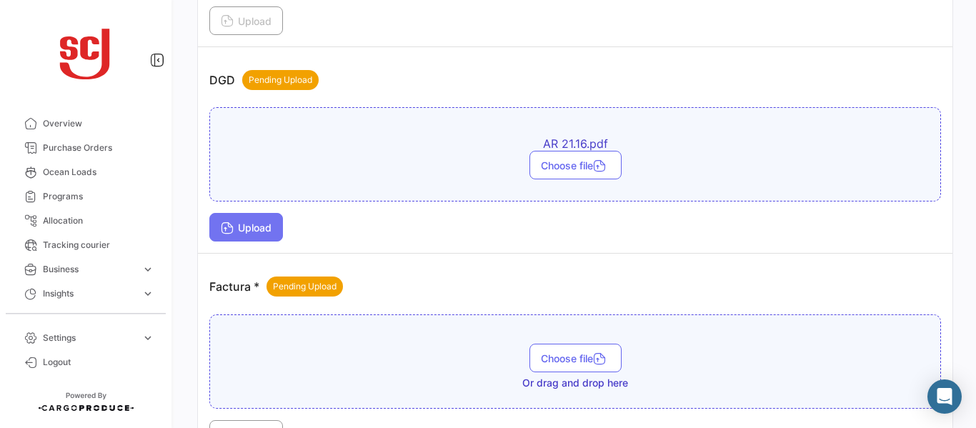
click at [254, 221] on button "Upload" at bounding box center [246, 227] width 74 height 29
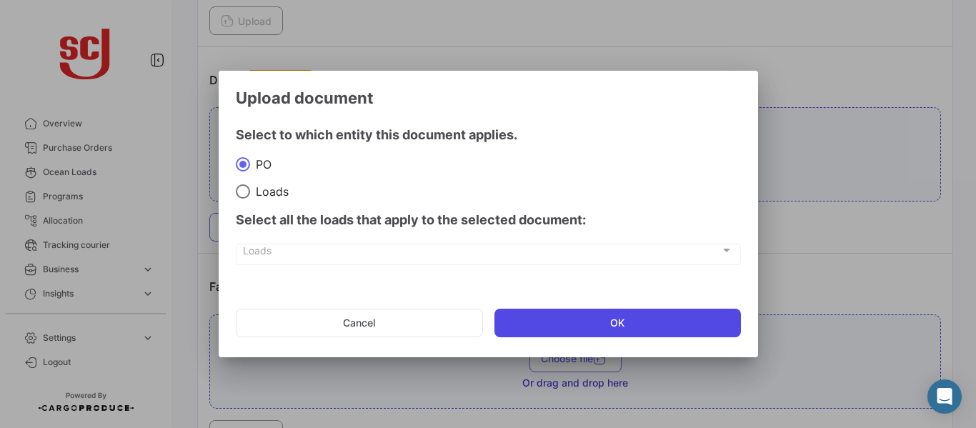
click at [574, 326] on button "OK" at bounding box center [617, 323] width 246 height 29
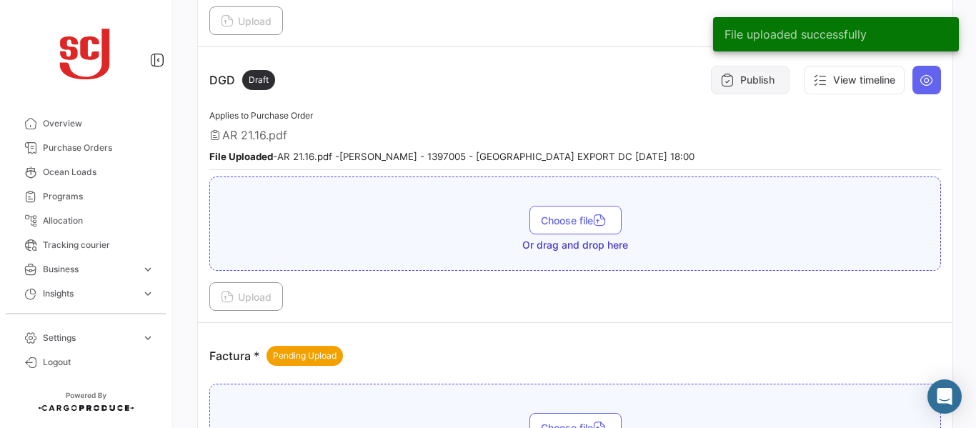
click at [724, 85] on icon at bounding box center [727, 80] width 14 height 14
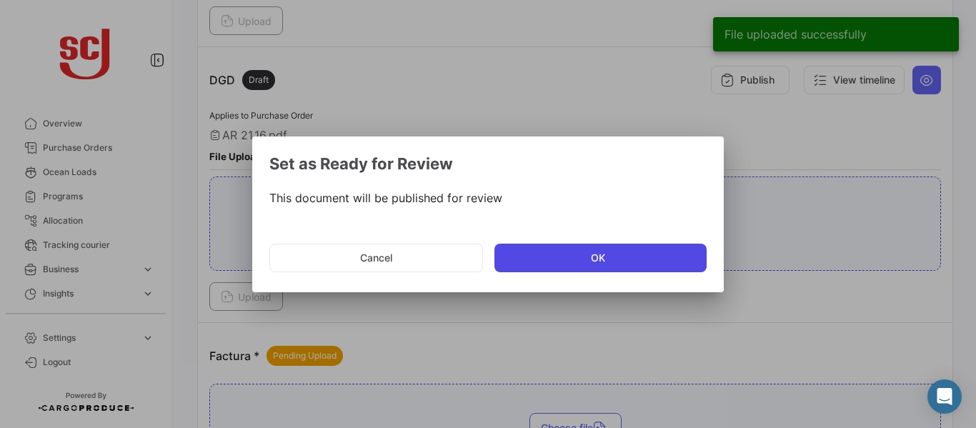
click at [541, 251] on button "OK" at bounding box center [600, 258] width 212 height 29
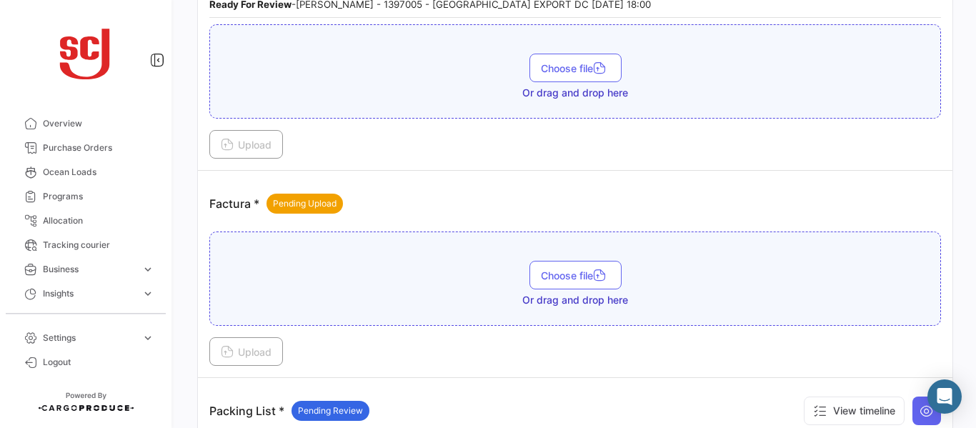
scroll to position [1095, 0]
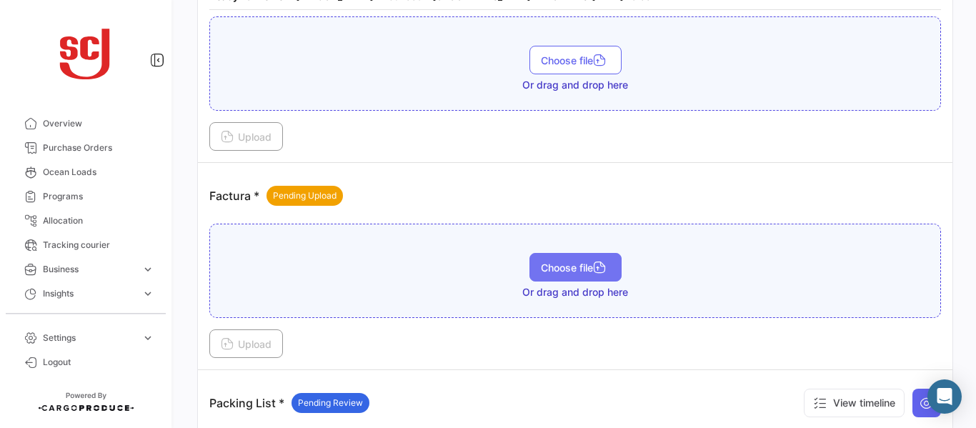
click at [541, 268] on span "Choose file" at bounding box center [575, 267] width 69 height 12
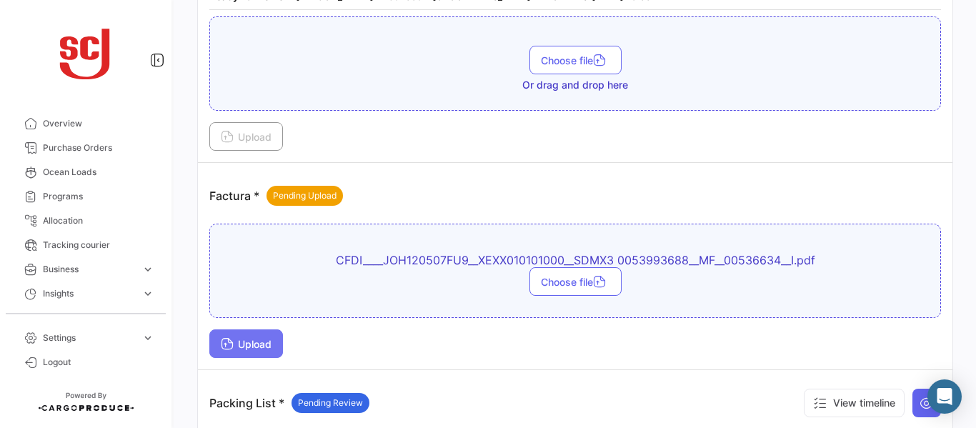
click at [262, 348] on span "Upload" at bounding box center [246, 344] width 51 height 12
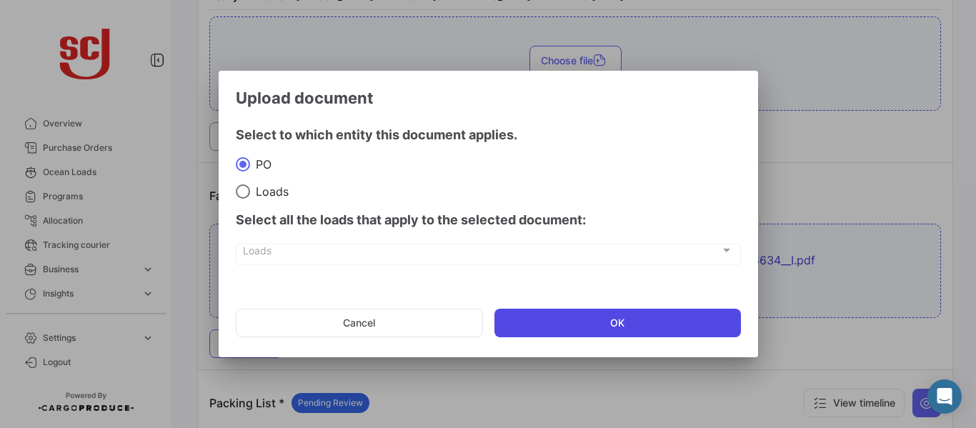
click at [632, 320] on button "OK" at bounding box center [617, 323] width 246 height 29
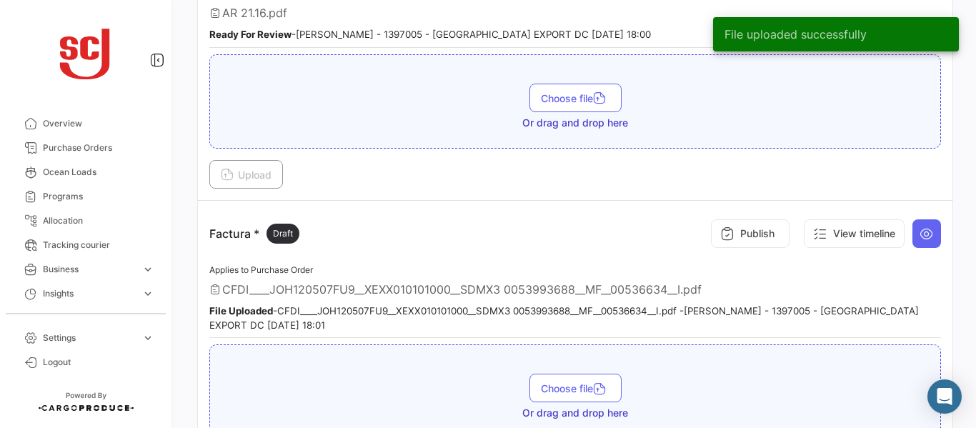
scroll to position [1049, 0]
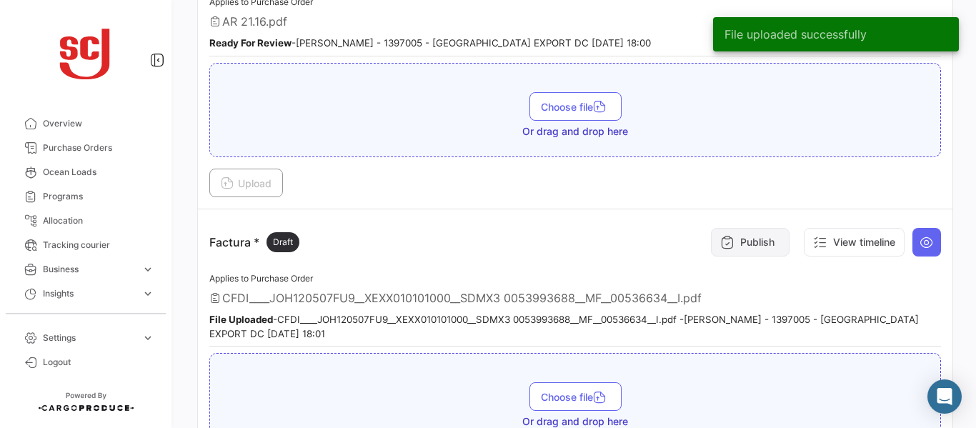
click at [745, 247] on button "Publish" at bounding box center [750, 242] width 79 height 29
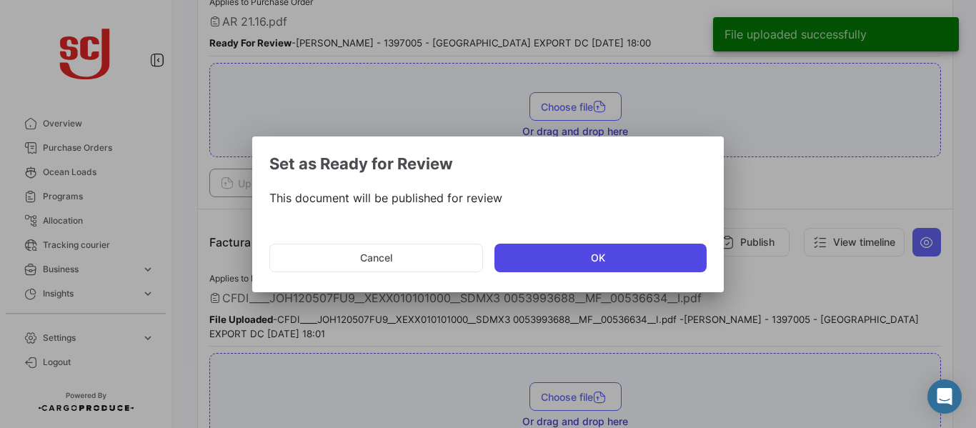
click at [570, 258] on button "OK" at bounding box center [600, 258] width 212 height 29
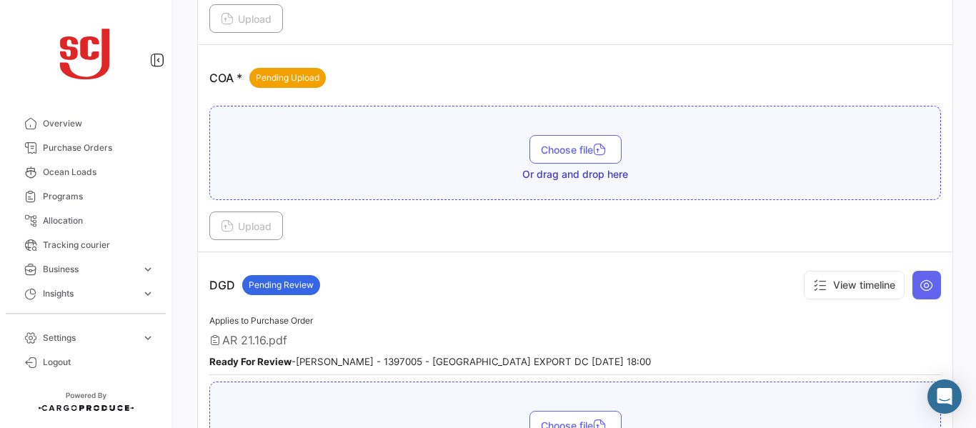
scroll to position [697, 0]
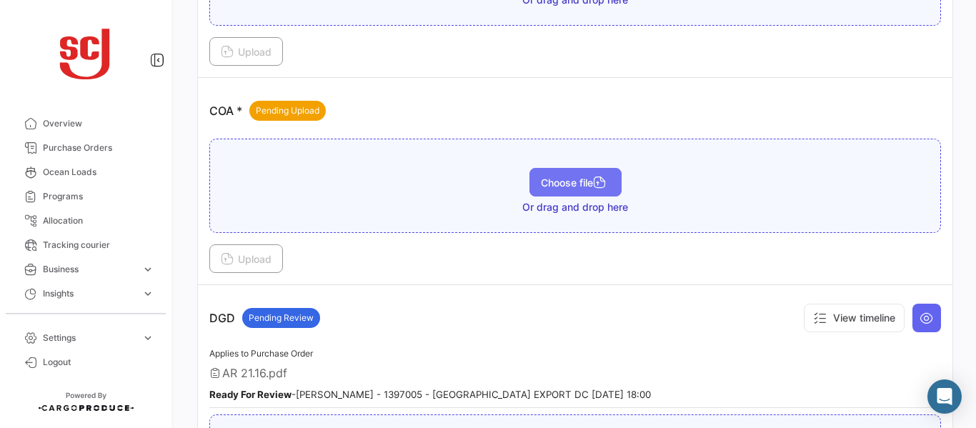
click at [573, 179] on span "Choose file" at bounding box center [575, 182] width 69 height 12
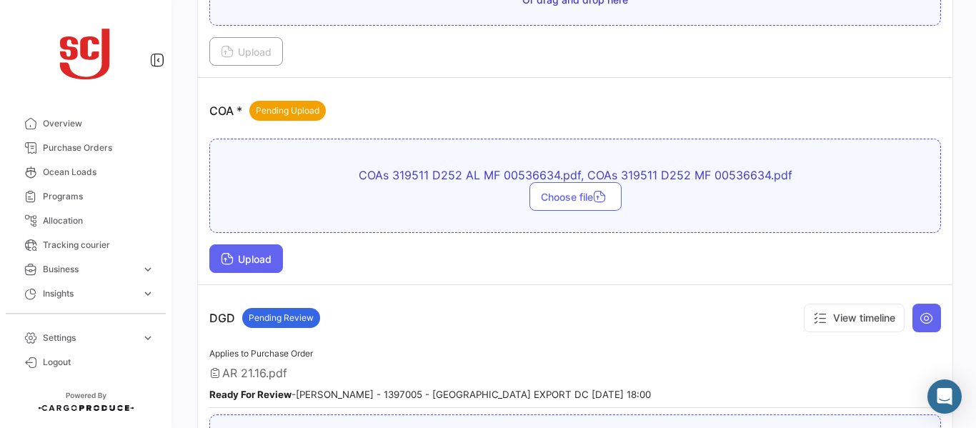
click at [250, 251] on button "Upload" at bounding box center [246, 258] width 74 height 29
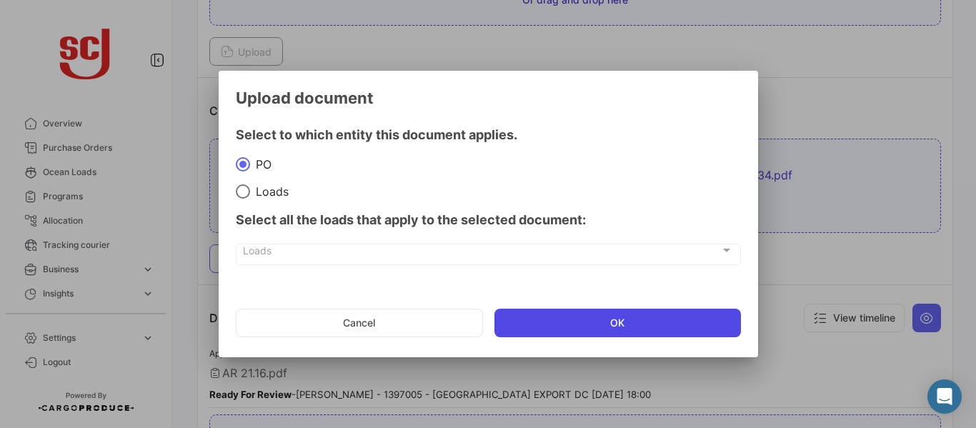
click at [554, 313] on button "OK" at bounding box center [617, 323] width 246 height 29
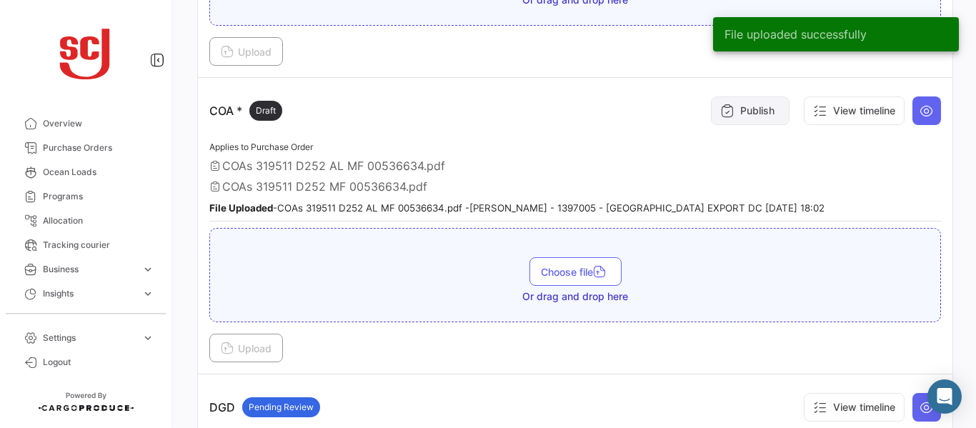
click at [729, 109] on button "Publish" at bounding box center [750, 110] width 79 height 29
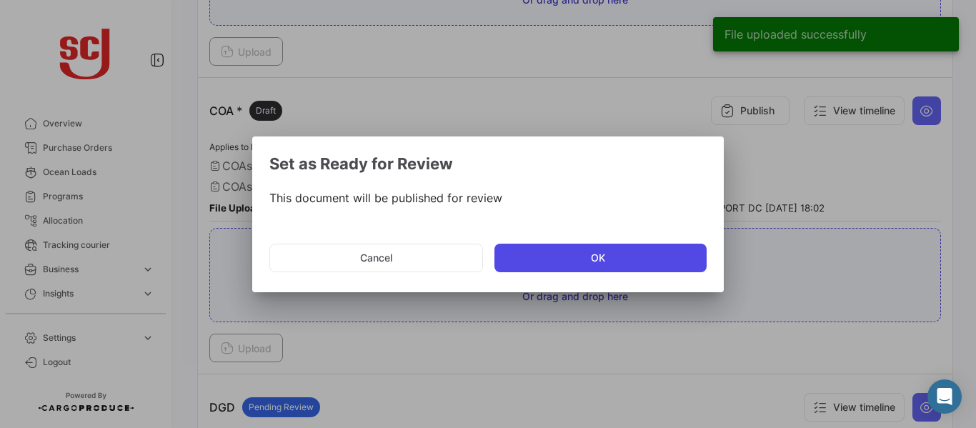
click at [533, 254] on button "OK" at bounding box center [600, 258] width 212 height 29
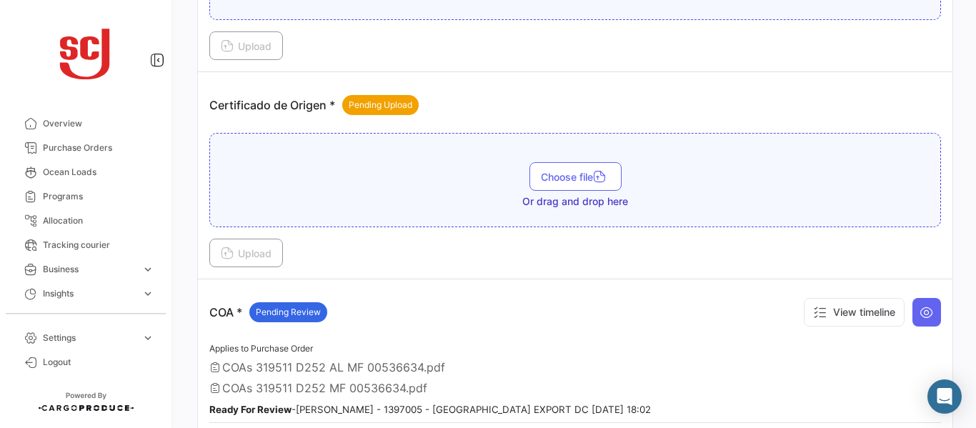
scroll to position [487, 0]
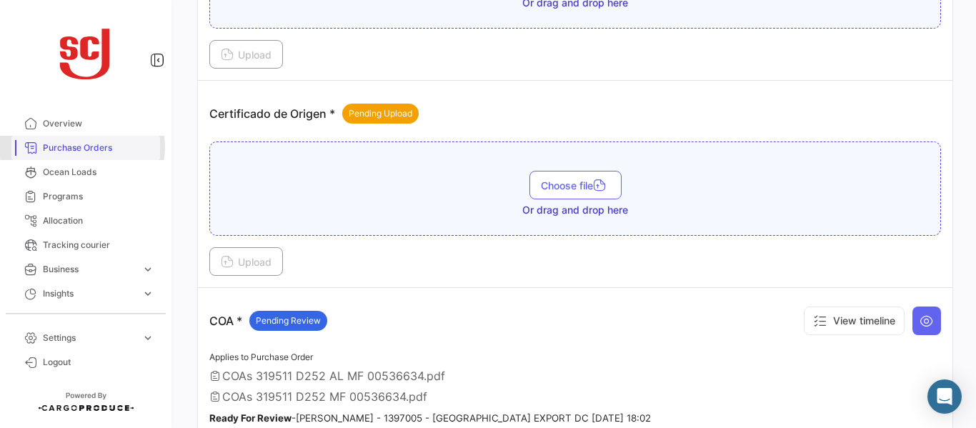
click at [82, 147] on span "Purchase Orders" at bounding box center [98, 147] width 111 height 13
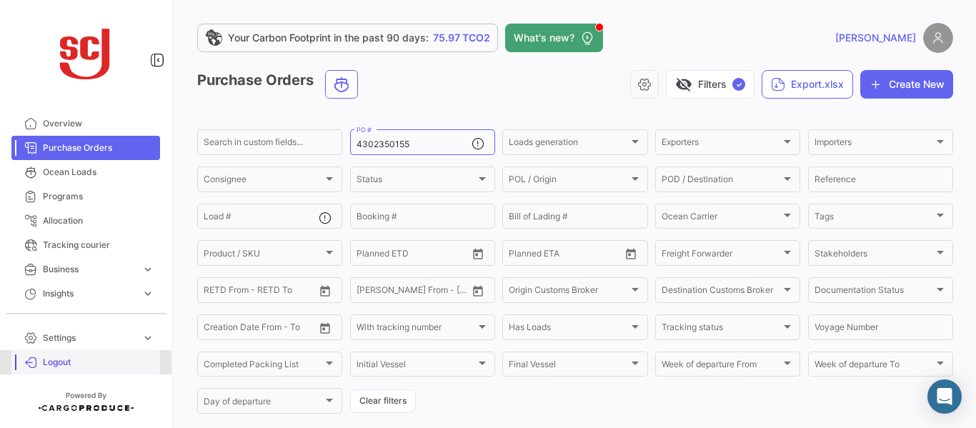
click at [57, 361] on span "Logout" at bounding box center [98, 362] width 111 height 13
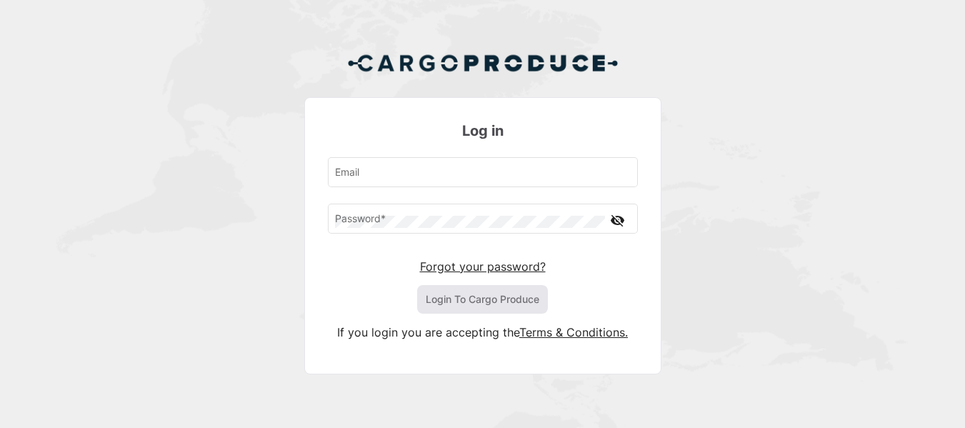
type input "[EMAIL_ADDRESS][PERSON_NAME][DOMAIN_NAME]"
